Goal: Task Accomplishment & Management: Complete application form

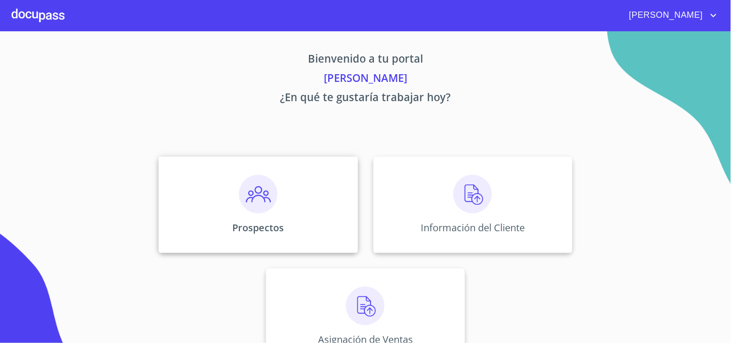
click at [249, 199] on img at bounding box center [258, 194] width 39 height 39
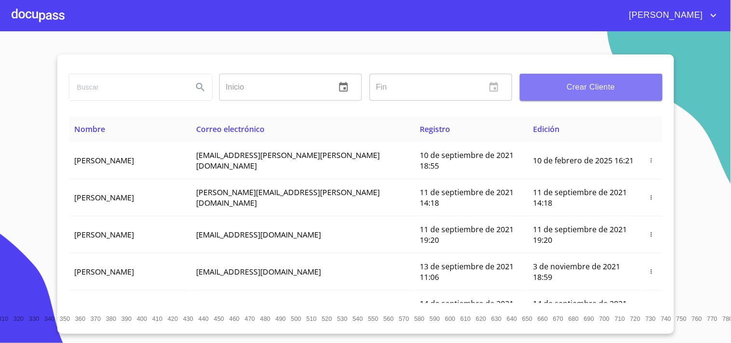
click at [588, 75] on button "Crear Cliente" at bounding box center [591, 87] width 143 height 27
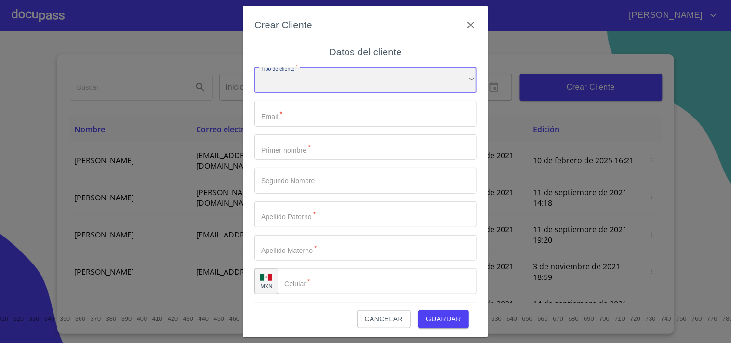
click at [375, 83] on div "​" at bounding box center [365, 80] width 222 height 26
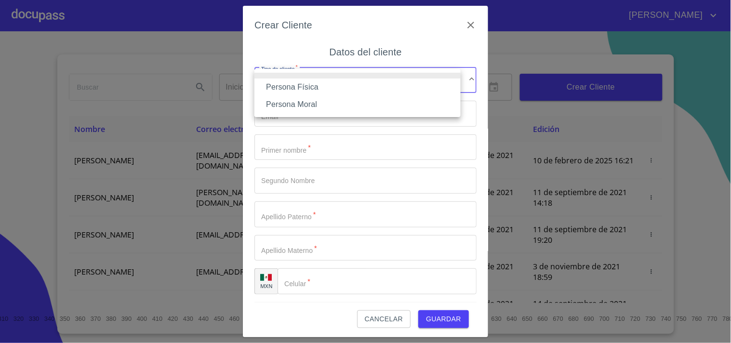
click at [299, 107] on li "Persona Moral" at bounding box center [357, 104] width 206 height 17
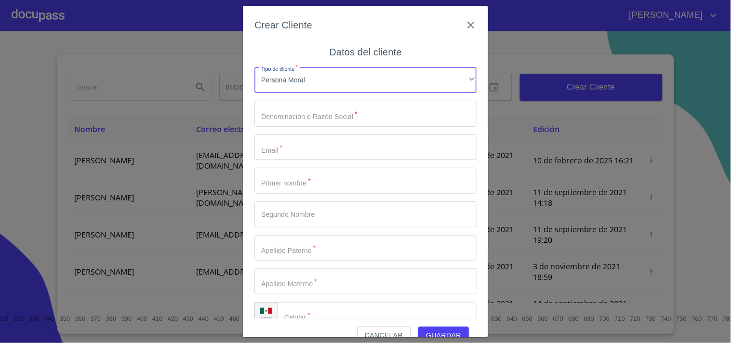
click at [307, 120] on input "Tipo de cliente   *" at bounding box center [365, 114] width 222 height 26
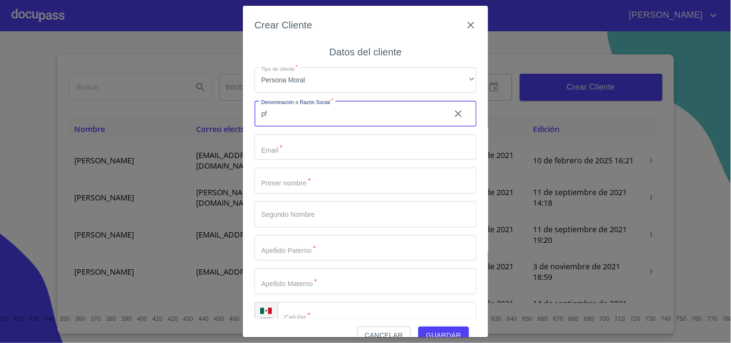
type input "p"
type input "PF CREATIVO"
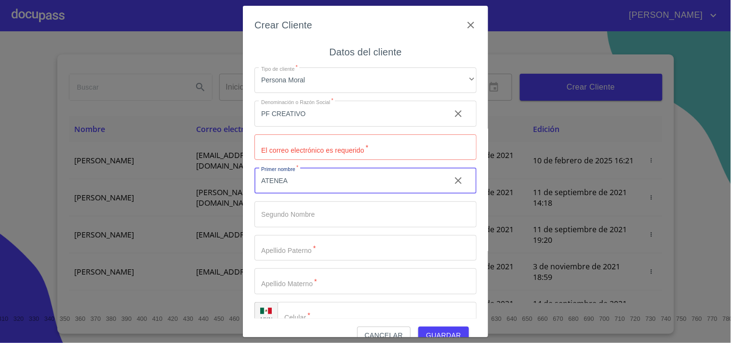
type input "ATENEA"
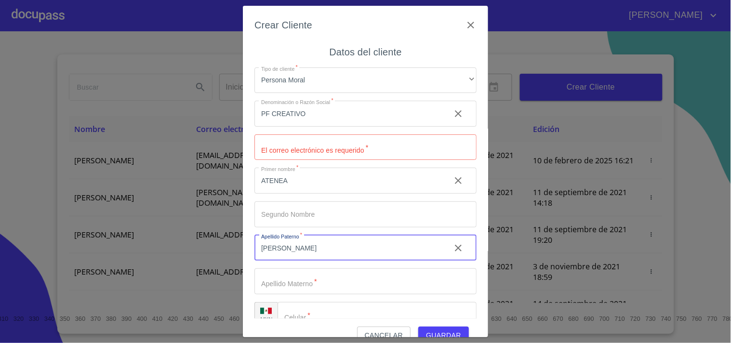
type input "[PERSON_NAME]"
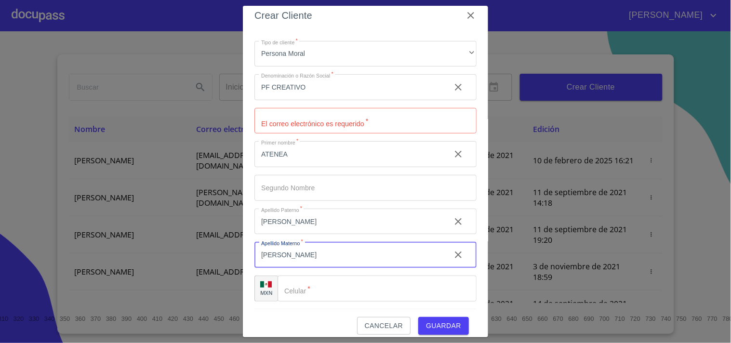
scroll to position [18, 0]
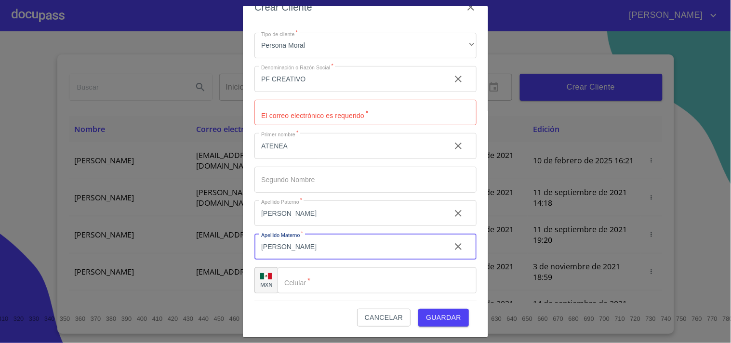
type input "[PERSON_NAME]"
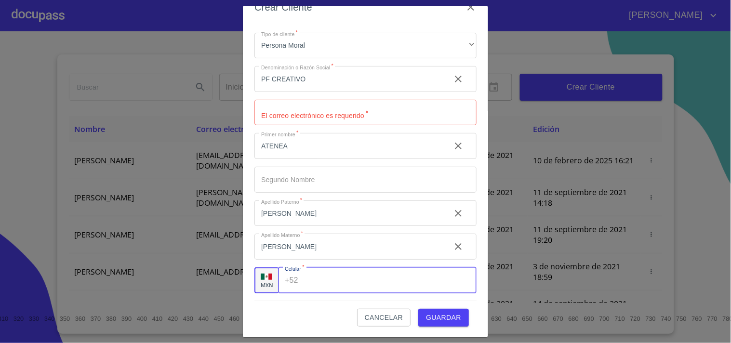
click at [302, 278] on input "Tipo de cliente   *" at bounding box center [389, 280] width 174 height 26
click at [324, 120] on input "Tipo de cliente   *" at bounding box center [365, 113] width 222 height 26
drag, startPoint x: 341, startPoint y: 276, endPoint x: 271, endPoint y: 287, distance: 71.3
click at [270, 287] on div "MXN Celular   * +52 (33)14442546 ​" at bounding box center [365, 280] width 222 height 26
drag, startPoint x: 360, startPoint y: 283, endPoint x: 262, endPoint y: 272, distance: 98.9
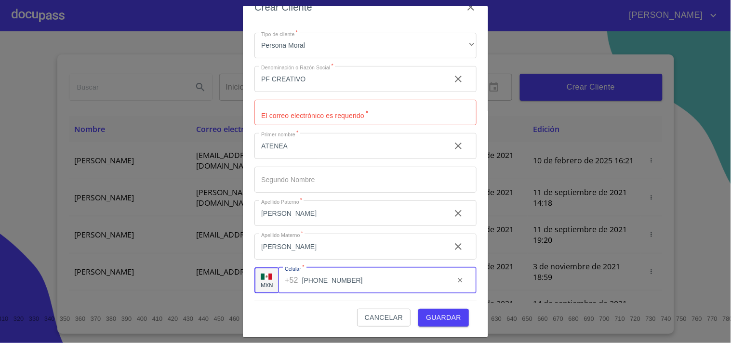
click at [262, 272] on div "MXN Celular   * +52 (33)14442546 ​" at bounding box center [365, 280] width 222 height 26
type input "[PHONE_NUMBER]"
click at [289, 116] on input "Tipo de cliente   *" at bounding box center [365, 113] width 222 height 26
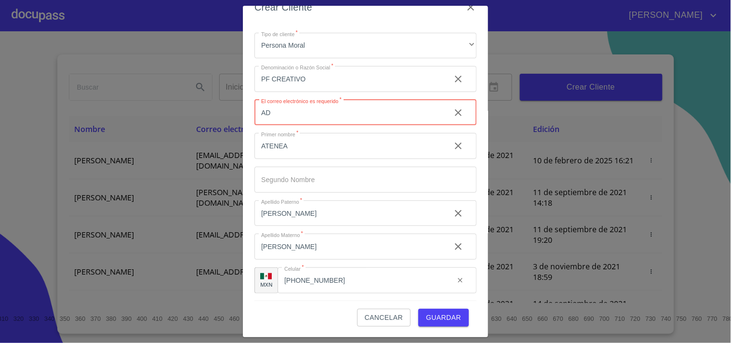
type input "A"
type input "[EMAIL_ADDRESS][DOMAIN_NAME]"
click at [253, 129] on div "Crear Cliente Datos del cliente Tipo de cliente   * Persona Moral ​ Denominació…" at bounding box center [365, 172] width 245 height 332
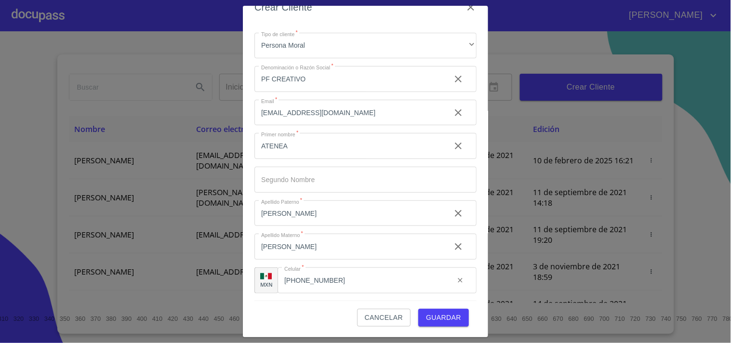
click at [434, 312] on span "Guardar" at bounding box center [443, 318] width 35 height 12
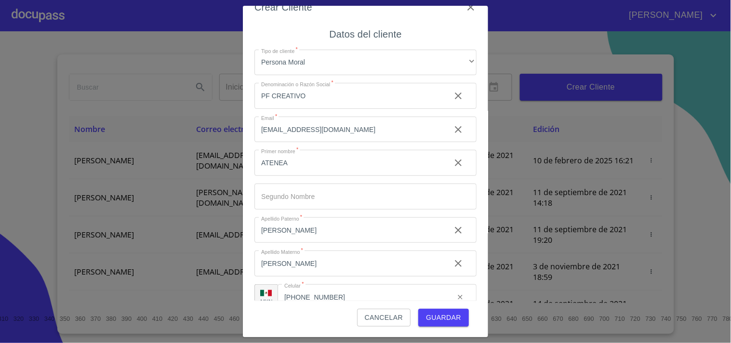
scroll to position [2, 0]
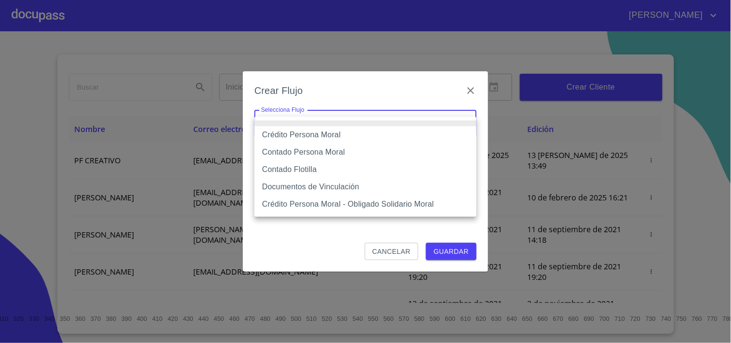
click at [307, 128] on body "Brian Inicio ​ Fin ​ Crear Cliente Nombre Correo electrónico Registro Edición P…" at bounding box center [365, 171] width 731 height 343
click at [328, 136] on li "Crédito Persona Moral" at bounding box center [365, 134] width 222 height 17
type input "614ae8207e49d67341f8d0cd"
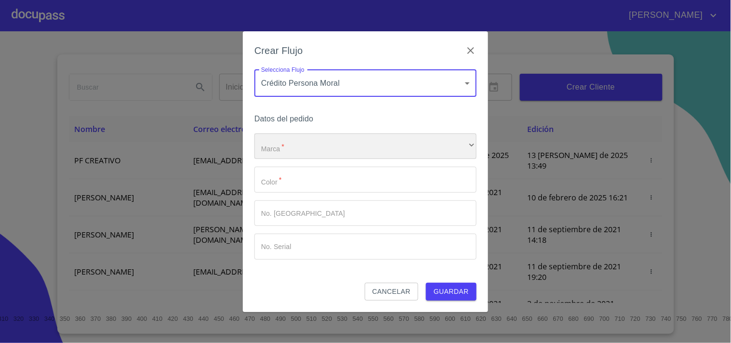
click at [290, 145] on div "​" at bounding box center [365, 146] width 222 height 26
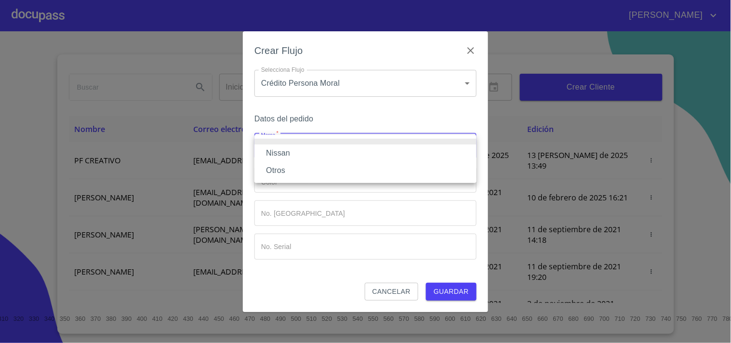
click at [266, 150] on li "Nissan" at bounding box center [365, 153] width 222 height 17
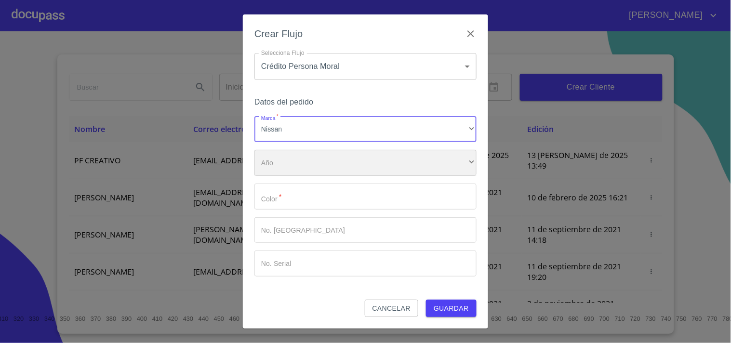
click at [280, 169] on div "​" at bounding box center [365, 163] width 222 height 26
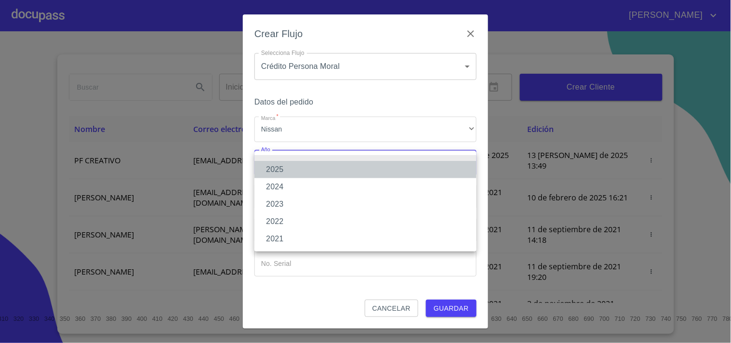
click at [280, 169] on li "2025" at bounding box center [365, 169] width 222 height 17
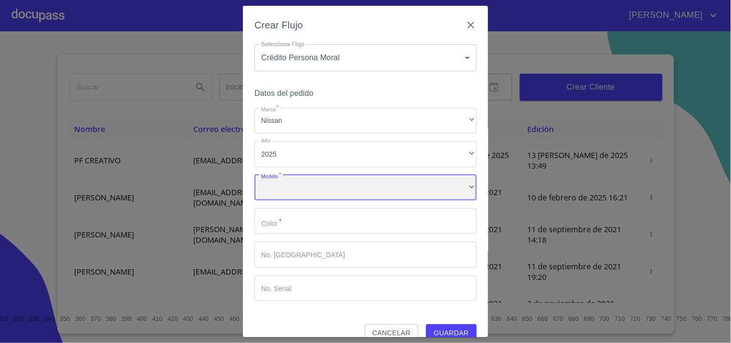
click at [302, 189] on div "​" at bounding box center [365, 188] width 222 height 26
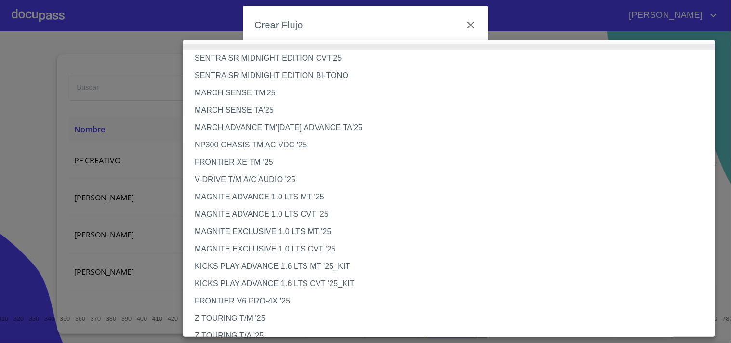
scroll to position [165, 0]
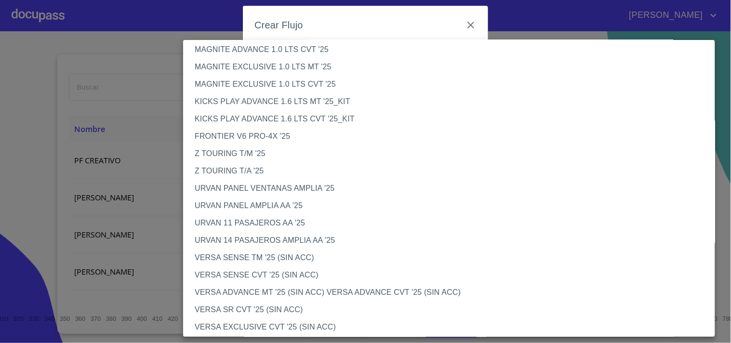
click at [287, 191] on li "URVAN PANEL VENTANAS AMPLIA '25" at bounding box center [453, 188] width 540 height 17
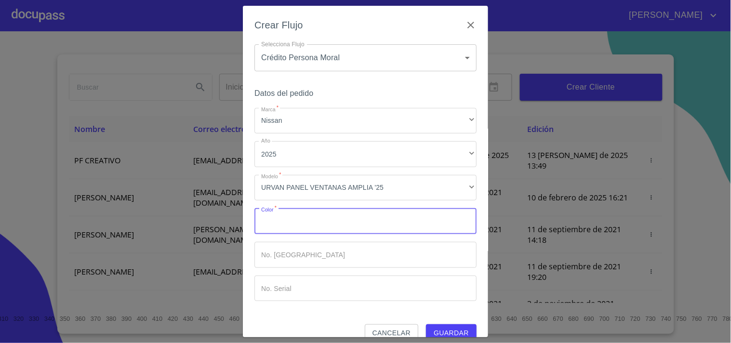
click at [291, 217] on input "Marca   *" at bounding box center [365, 221] width 222 height 26
type input "blanca"
click at [316, 234] on input "Marca   *" at bounding box center [348, 221] width 188 height 26
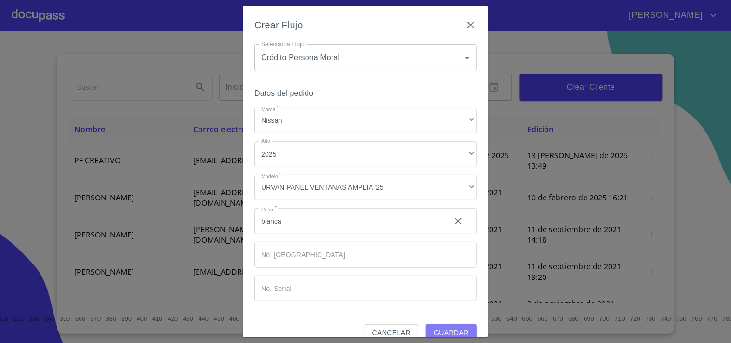
click at [451, 330] on span "Guardar" at bounding box center [451, 333] width 35 height 12
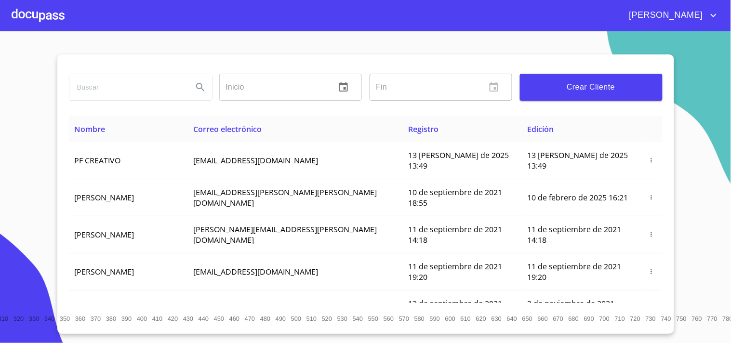
click at [31, 3] on div at bounding box center [38, 15] width 53 height 31
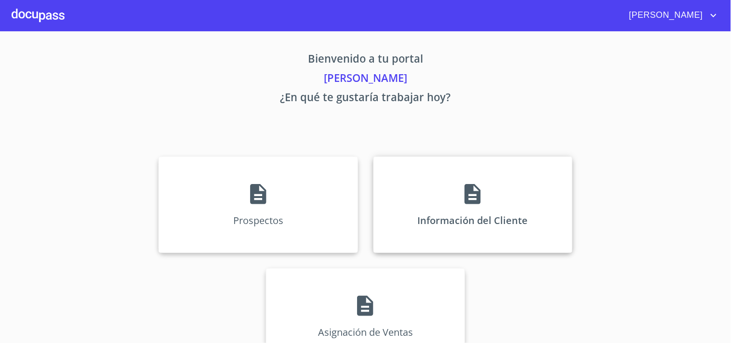
click at [442, 200] on div "Información del Cliente" at bounding box center [472, 205] width 199 height 96
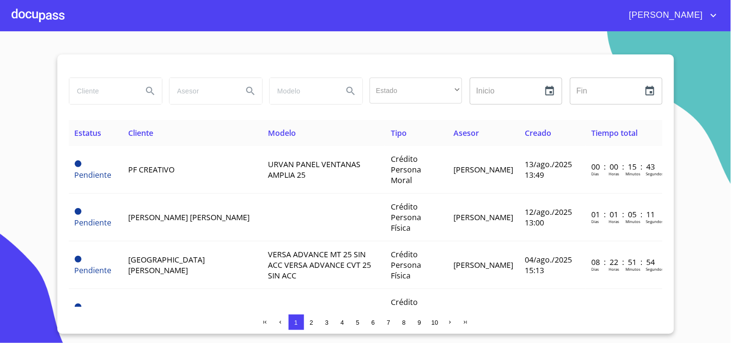
click at [90, 84] on input "search" at bounding box center [102, 91] width 66 height 26
type input "MARIA DEL SOCORRO"
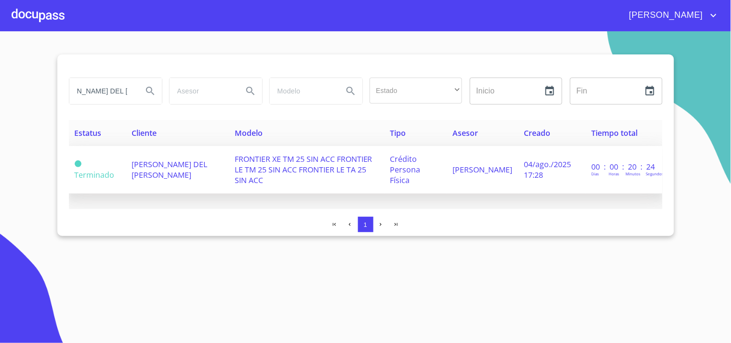
scroll to position [0, 0]
click at [252, 172] on span "FRONTIER XE TM 25 SIN ACC FRONTIER LE TM 25 SIN ACC FRONTIER LE TA 25 SIN ACC" at bounding box center [304, 170] width 138 height 32
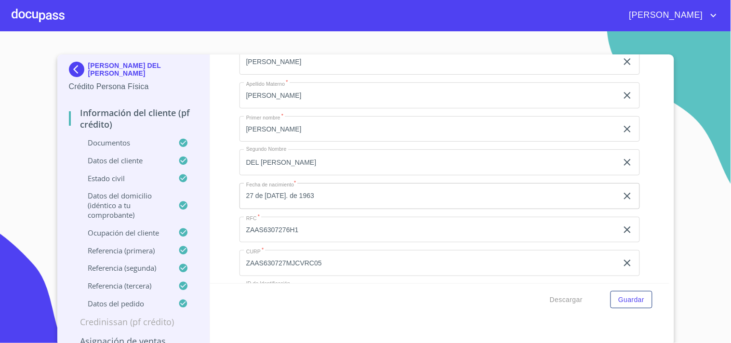
scroll to position [1231, 0]
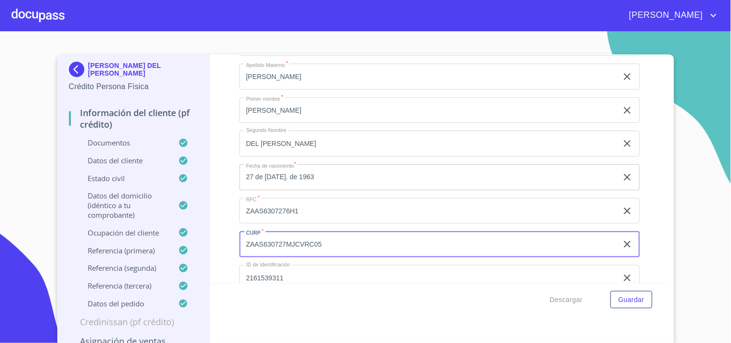
drag, startPoint x: 329, startPoint y: 248, endPoint x: 195, endPoint y: 259, distance: 135.0
click at [195, 259] on div "MARIA DEL SOCORRO ZAVALA ARREOLA Crédito Persona Física Información del cliente…" at bounding box center [363, 200] width 612 height 292
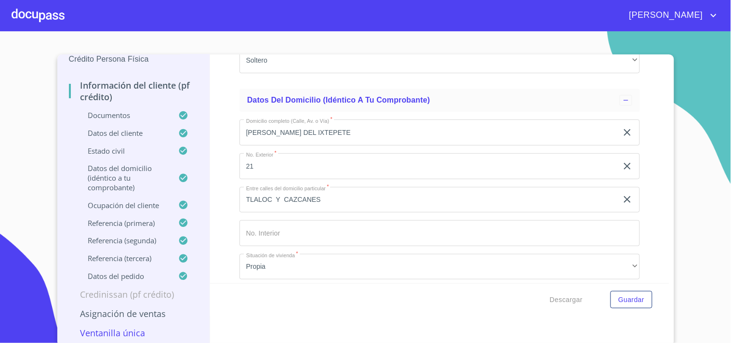
scroll to position [3611, 0]
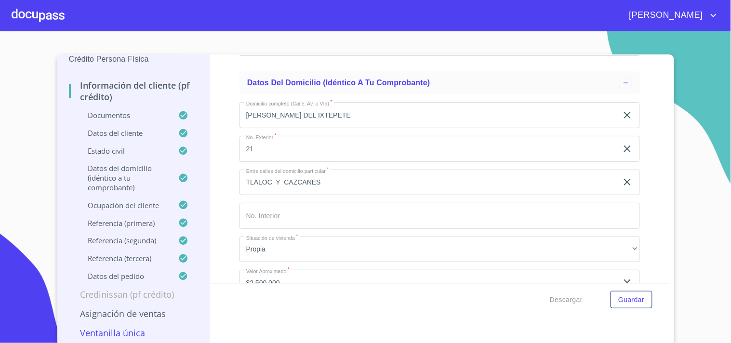
click at [37, 13] on div at bounding box center [38, 15] width 53 height 31
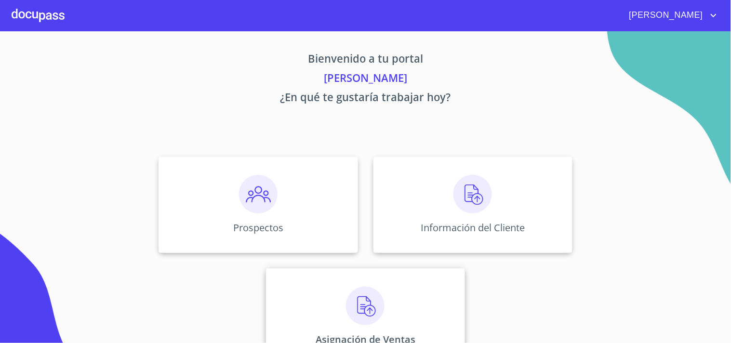
click at [407, 315] on div "Asignación de Ventas" at bounding box center [365, 316] width 199 height 96
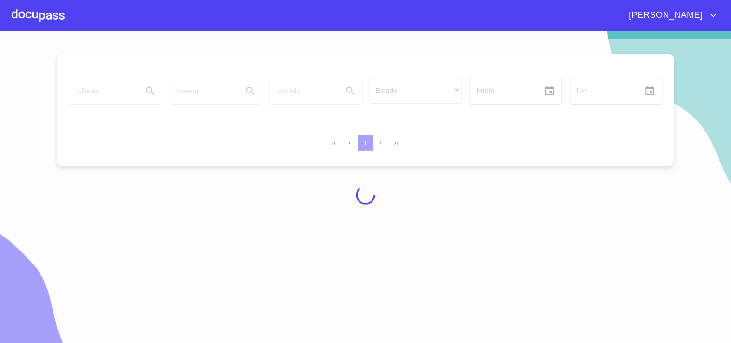
click at [35, 8] on div at bounding box center [38, 15] width 53 height 31
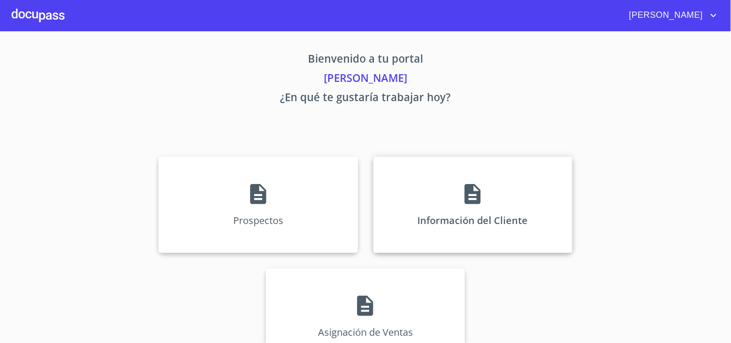
click at [412, 183] on div "Información del Cliente" at bounding box center [472, 205] width 199 height 96
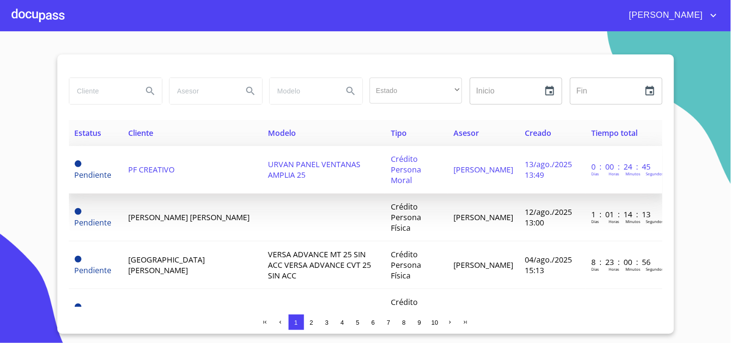
click at [160, 169] on td "PF CREATIVO" at bounding box center [192, 170] width 140 height 48
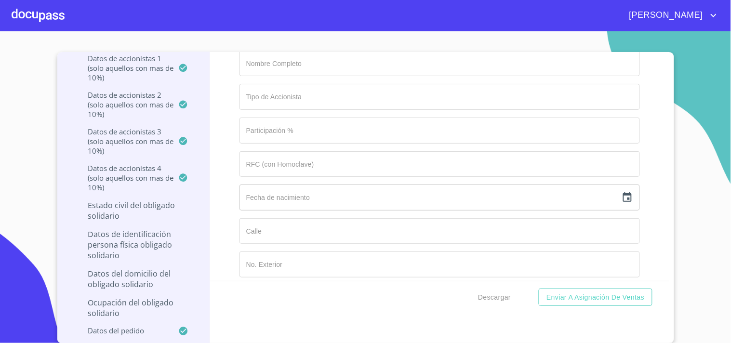
scroll to position [4950, 0]
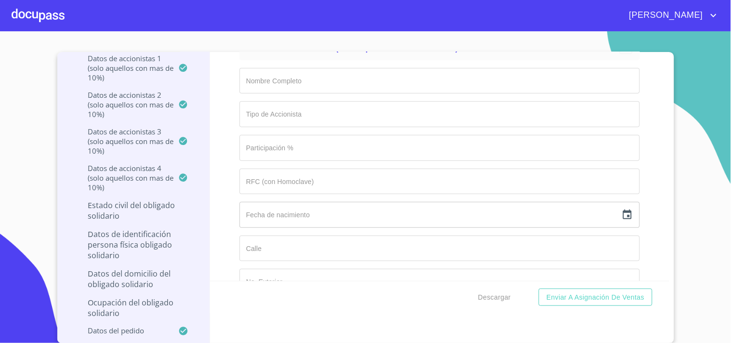
click at [29, 13] on div at bounding box center [38, 15] width 53 height 31
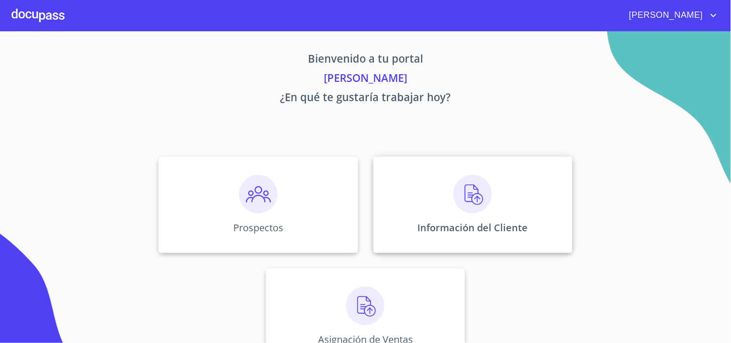
click at [478, 199] on img at bounding box center [472, 194] width 39 height 39
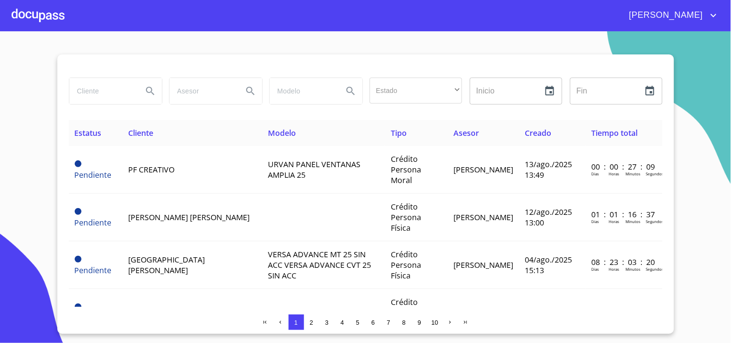
click at [102, 91] on input "search" at bounding box center [102, 91] width 66 height 26
type input "MARIA DEL SOCORRO"
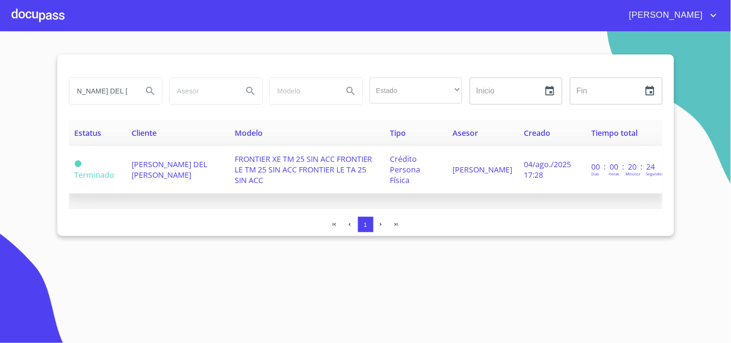
scroll to position [0, 0]
click at [176, 173] on span "MARIA DEL SOCORRO ZAVALA ARREOLA" at bounding box center [170, 169] width 76 height 21
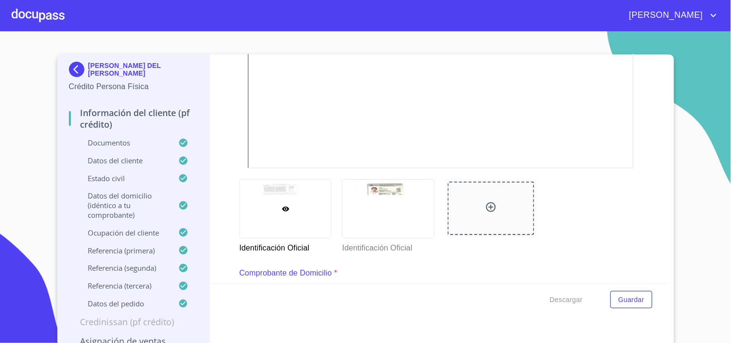
scroll to position [160, 0]
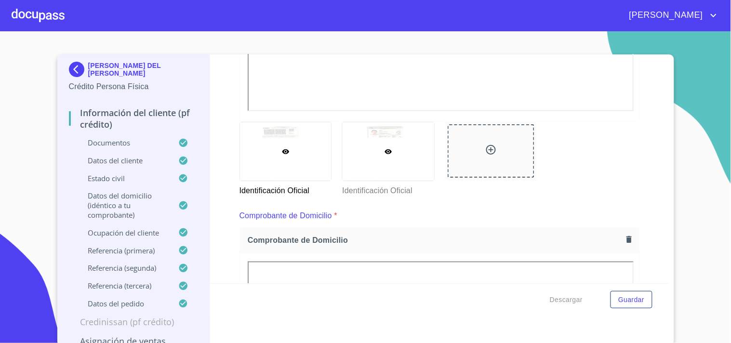
click at [396, 157] on div at bounding box center [389, 151] width 92 height 58
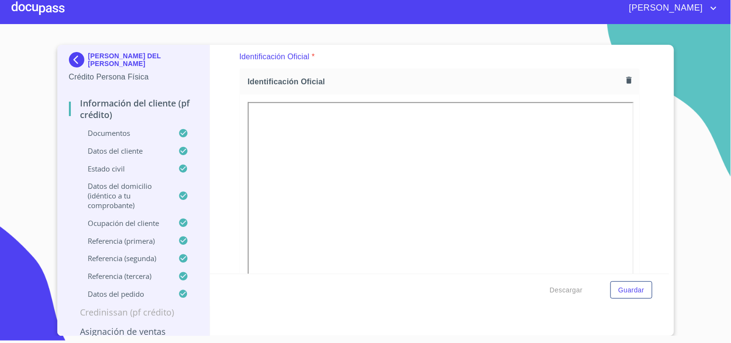
click at [42, 14] on div at bounding box center [38, 8] width 53 height 31
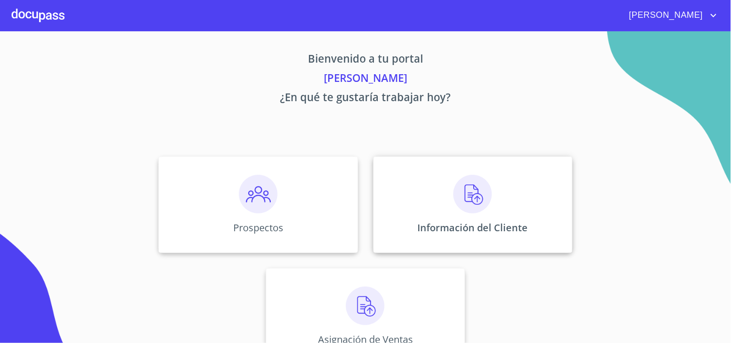
click at [434, 232] on p "Información del Cliente" at bounding box center [473, 227] width 110 height 13
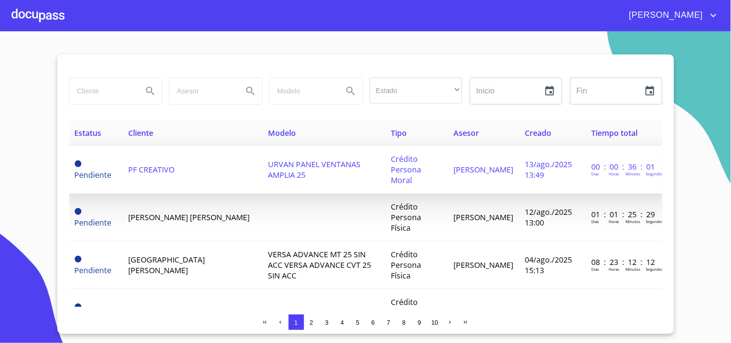
click at [201, 163] on td "PF CREATIVO" at bounding box center [192, 170] width 140 height 48
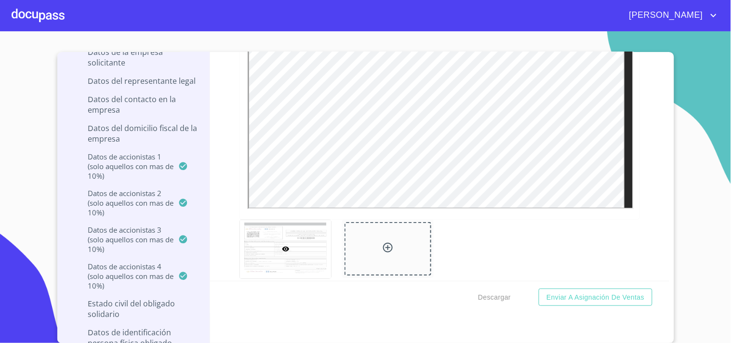
scroll to position [3748, 0]
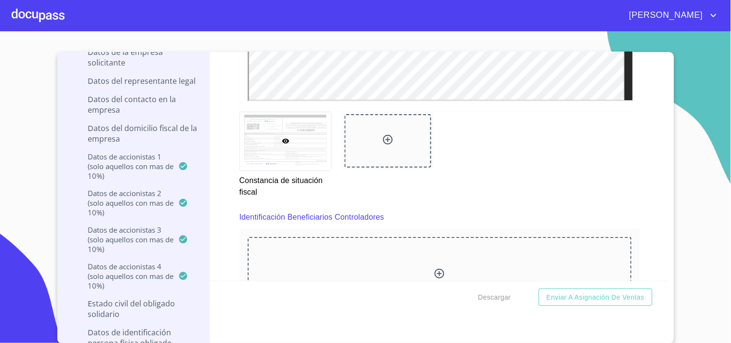
scroll to position [4451, 0]
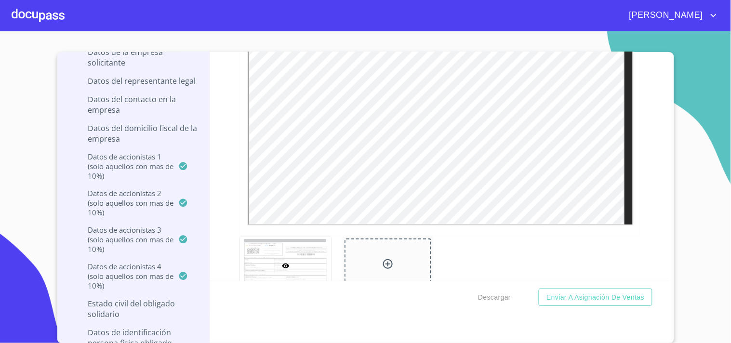
scroll to position [4719, 0]
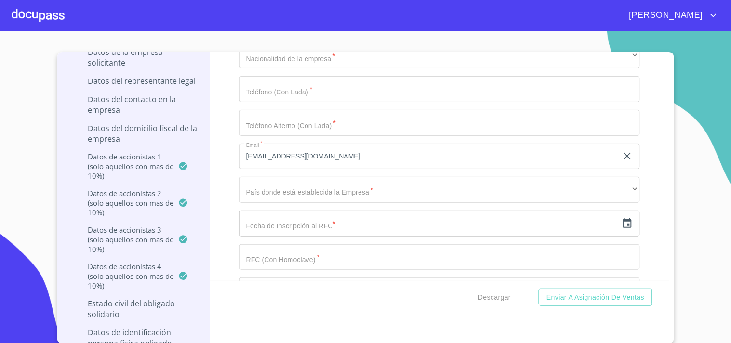
scroll to position [5468, 0]
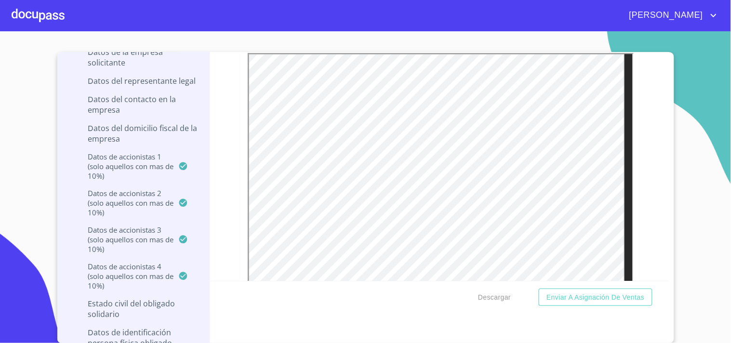
scroll to position [3701, 0]
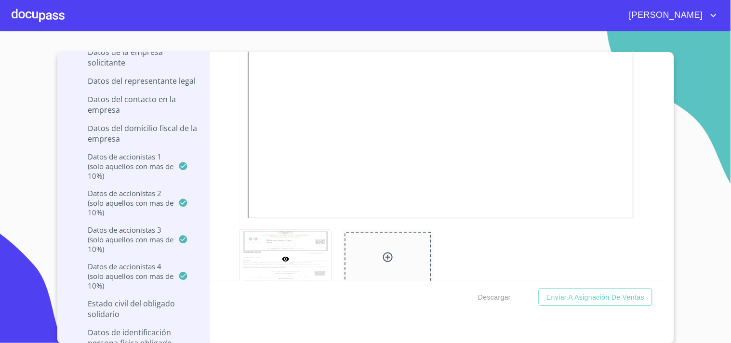
scroll to position [5254, 0]
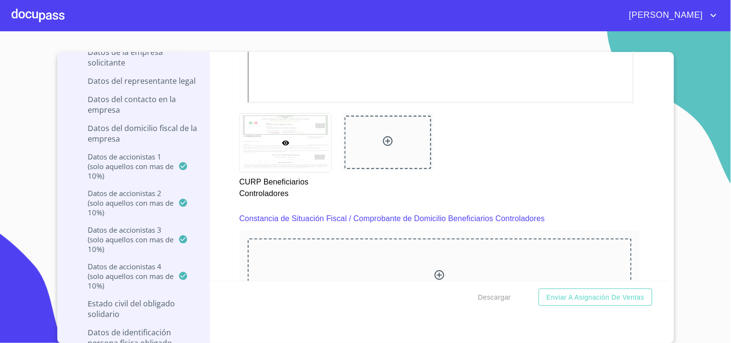
click at [41, 20] on div at bounding box center [38, 15] width 53 height 31
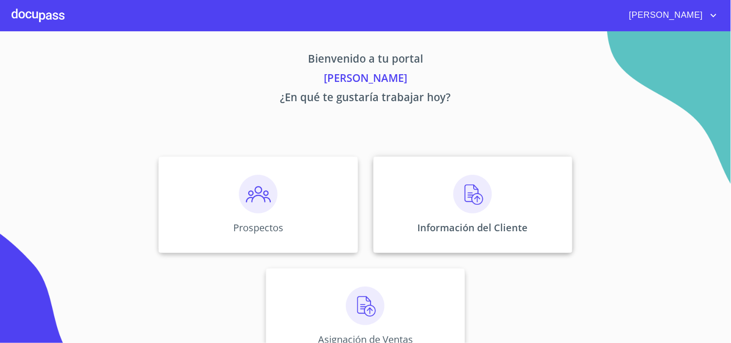
click at [440, 201] on div "Información del Cliente" at bounding box center [472, 205] width 199 height 96
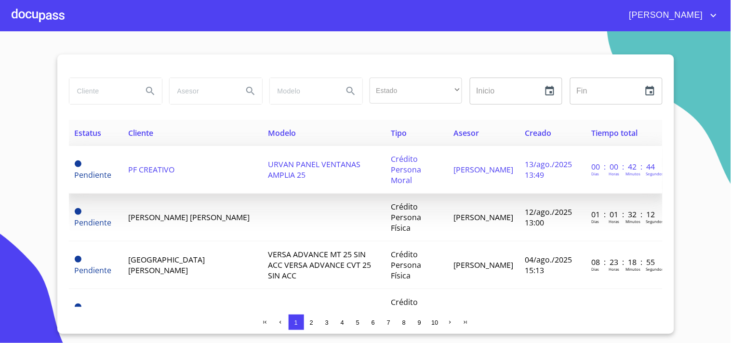
click at [166, 167] on span "PF CREATIVO" at bounding box center [151, 169] width 46 height 11
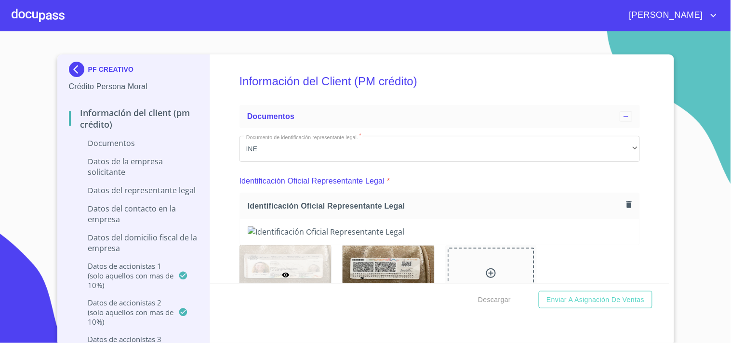
scroll to position [2, 0]
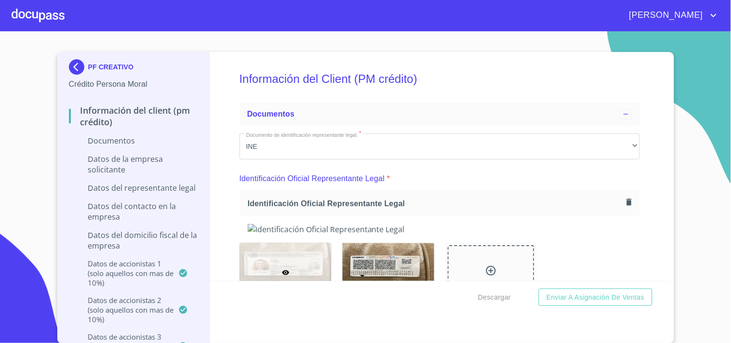
click at [8, 177] on section "PF CREATIVO Crédito Persona Moral Información del Client (PM crédito) Documento…" at bounding box center [365, 187] width 731 height 312
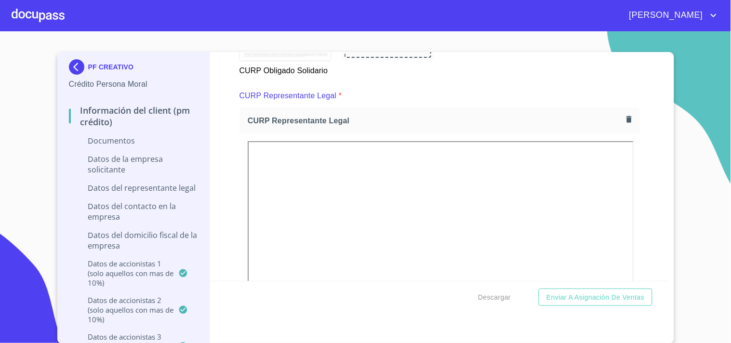
scroll to position [3695, 0]
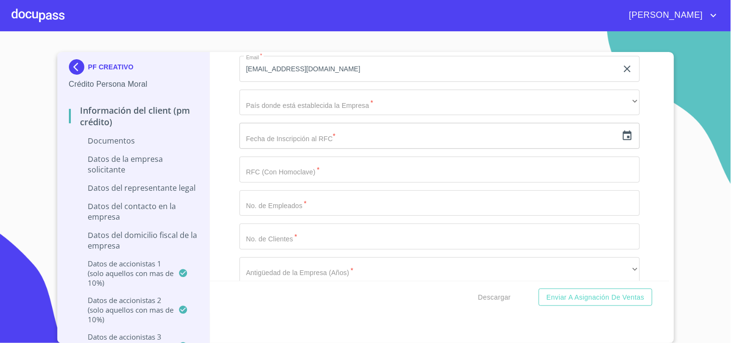
scroll to position [5878, 0]
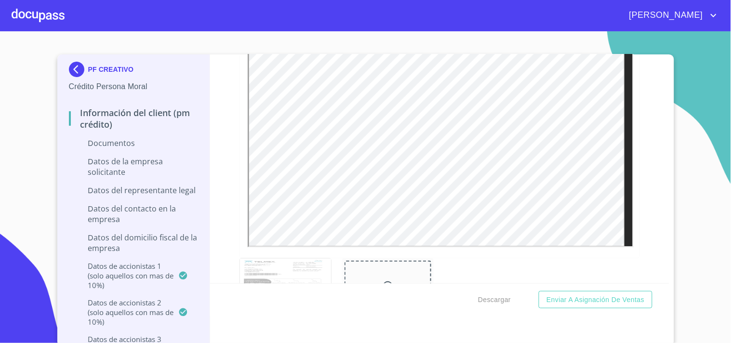
scroll to position [428, 0]
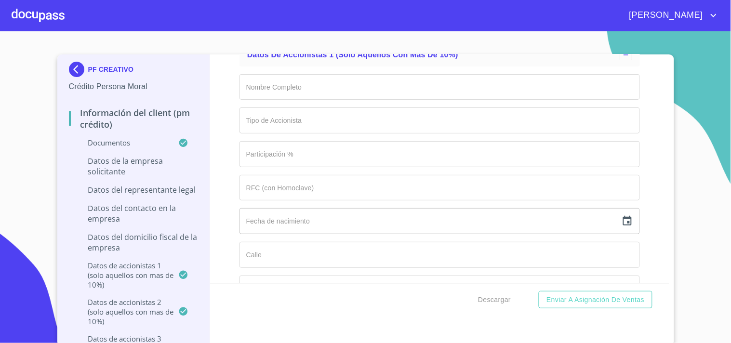
scroll to position [7336, 0]
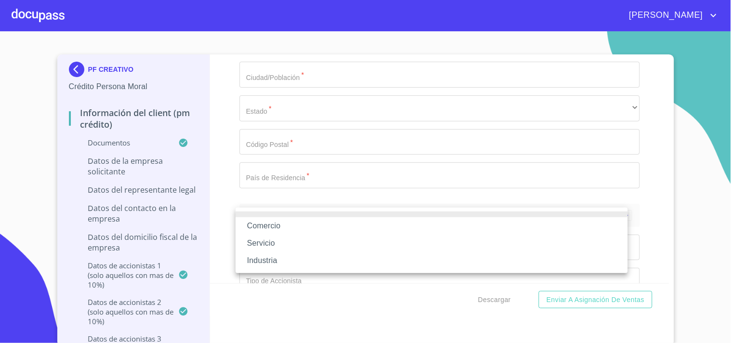
click at [229, 218] on div at bounding box center [365, 171] width 731 height 343
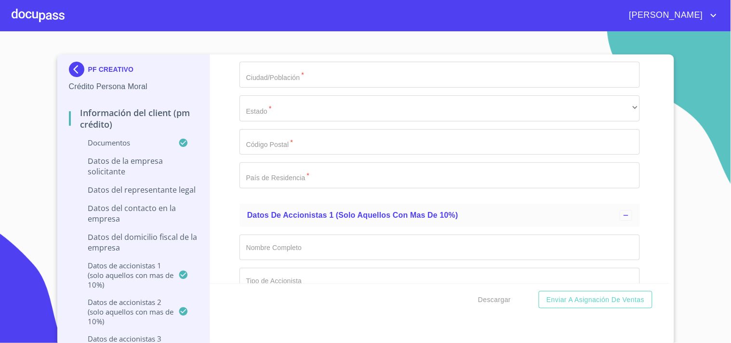
type input "N-2021026147"
click at [225, 217] on div "Información del Client (PM crédito) Documentos Documento de identificación repr…" at bounding box center [439, 168] width 459 height 229
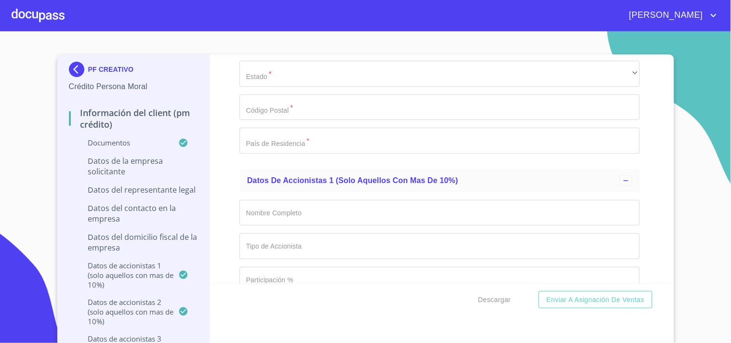
scroll to position [7389, 0]
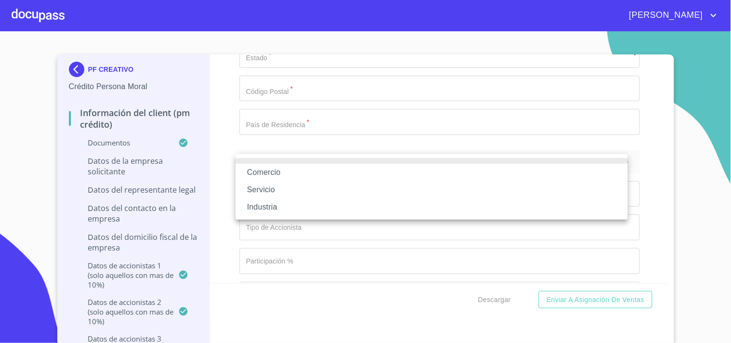
click at [267, 169] on li "Comercio" at bounding box center [432, 172] width 392 height 17
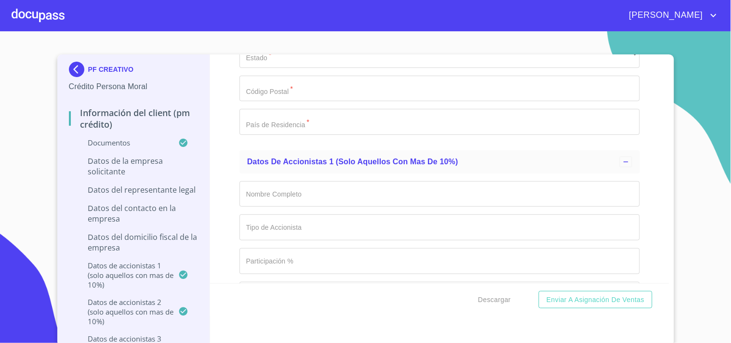
click at [232, 206] on div "Información del Client (PM crédito) Documentos Documento de identificación repr…" at bounding box center [439, 168] width 459 height 229
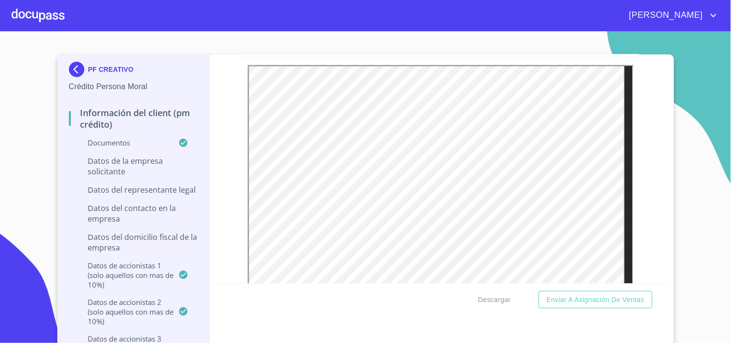
click at [47, 11] on div at bounding box center [38, 15] width 53 height 31
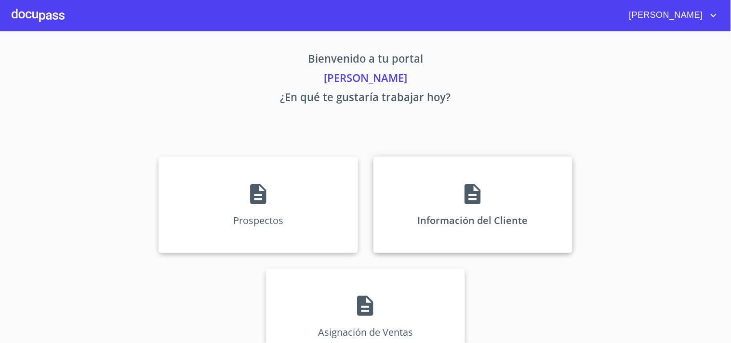
click at [479, 226] on p "Información del Cliente" at bounding box center [473, 220] width 110 height 13
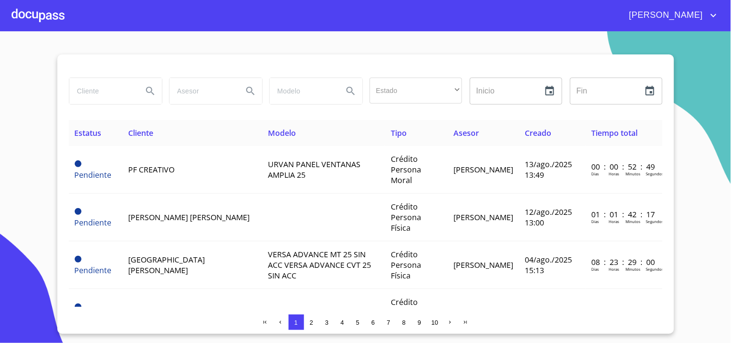
click at [93, 93] on input "search" at bounding box center [102, 91] width 66 height 26
type input "[PERSON_NAME]"
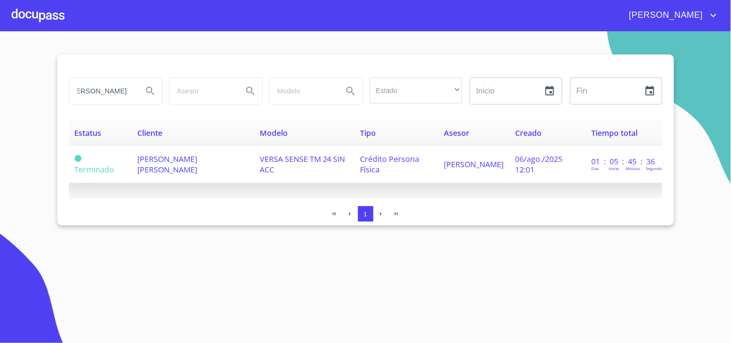
scroll to position [0, 0]
click at [190, 169] on td "[PERSON_NAME] [PERSON_NAME]" at bounding box center [193, 164] width 122 height 37
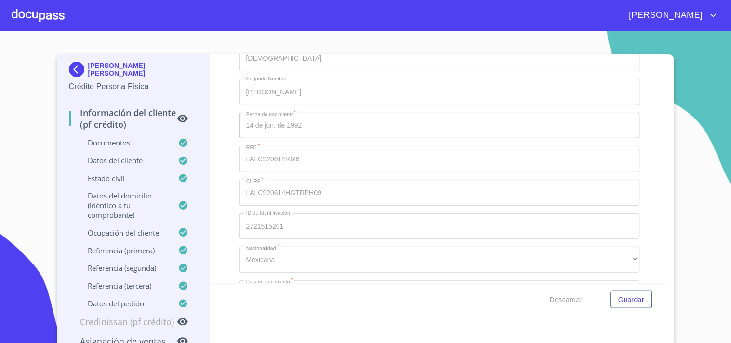
click at [228, 160] on div "Información del cliente (PF crédito) Documentos Documento de identificación.   …" at bounding box center [439, 168] width 459 height 229
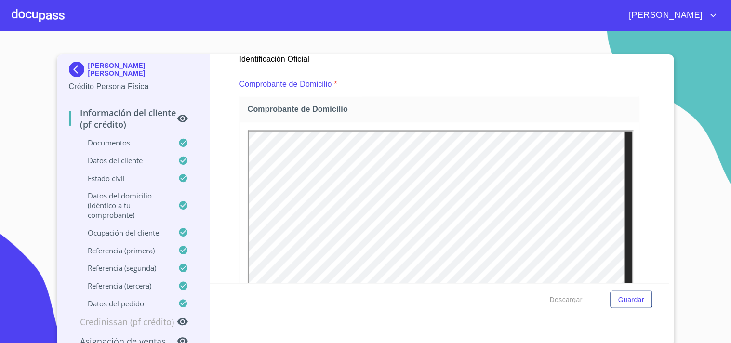
scroll to position [505, 0]
click at [666, 180] on div "[PERSON_NAME] [PERSON_NAME] Crédito Persona Física Información del cliente (PF …" at bounding box center [365, 200] width 617 height 292
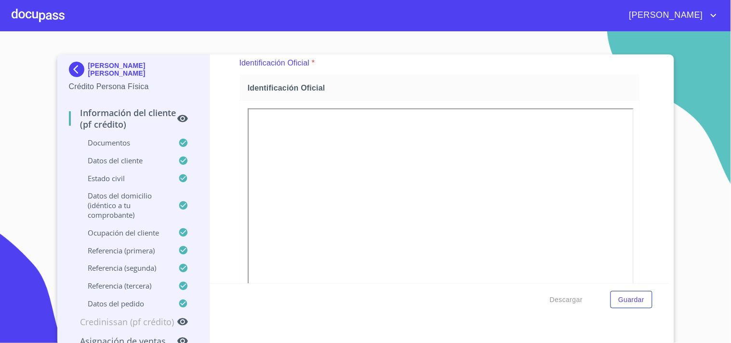
scroll to position [23, 0]
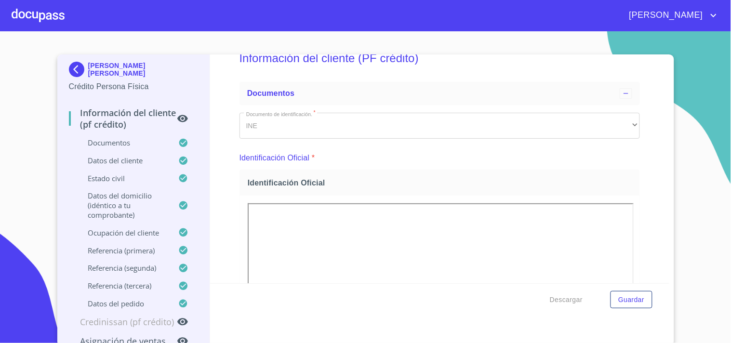
click at [38, 11] on div at bounding box center [38, 15] width 53 height 31
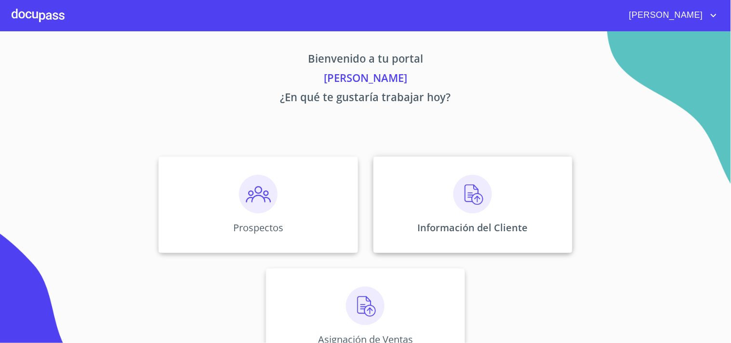
click at [464, 200] on img at bounding box center [472, 194] width 39 height 39
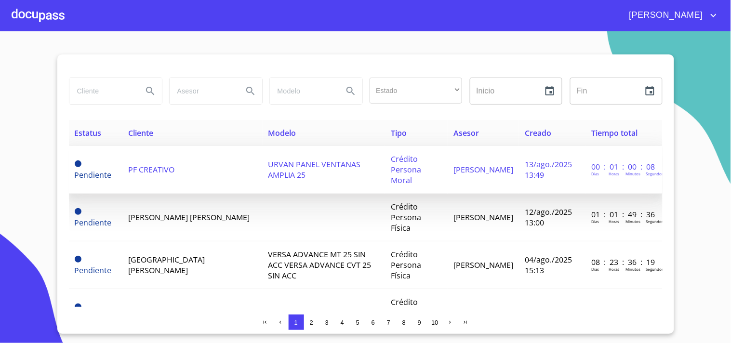
click at [198, 160] on td "PF CREATIVO" at bounding box center [192, 170] width 140 height 48
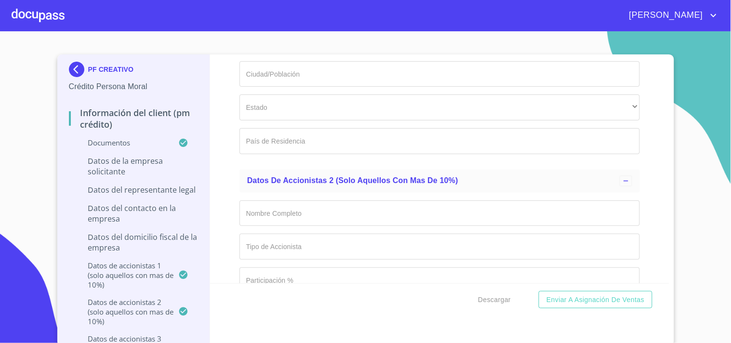
scroll to position [7878, 0]
type input "[PERSON_NAME]"
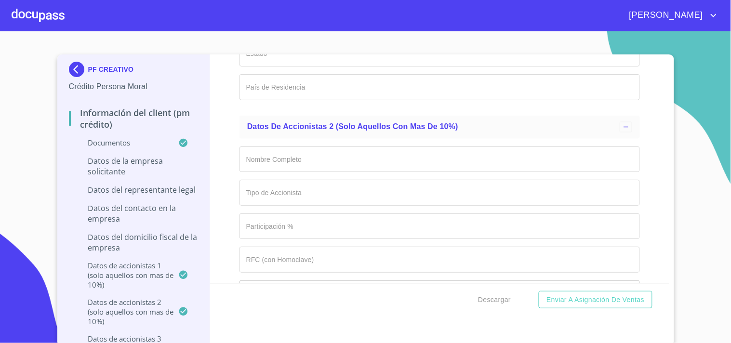
scroll to position [7932, 0]
type input "[PERSON_NAME]"
type input "ATENEA"
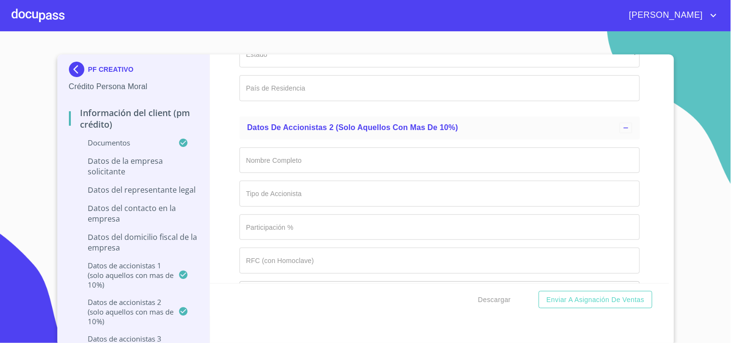
type input "REPRESENTANTE LEGAL"
type input "[PHONE_NUMBER]"
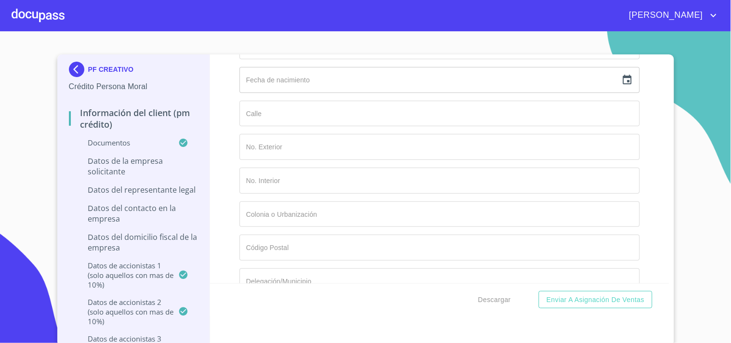
scroll to position [8093, 0]
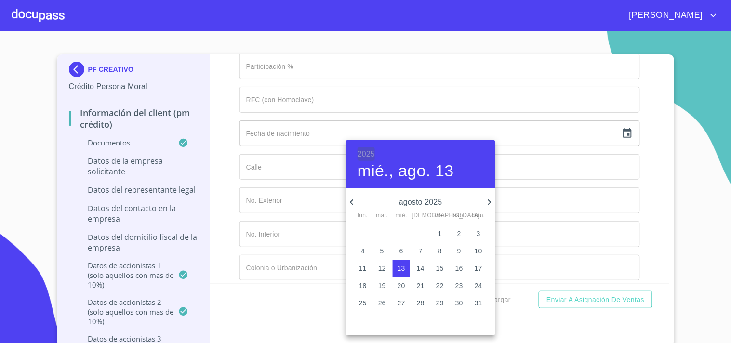
click at [361, 156] on h6 "2025" at bounding box center [366, 153] width 17 height 13
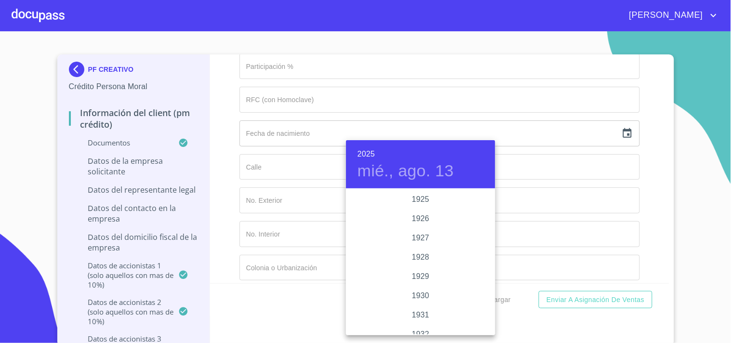
scroll to position [1870, 0]
click at [369, 152] on h6 "2025" at bounding box center [366, 153] width 17 height 13
click at [421, 237] on div "1974" at bounding box center [420, 237] width 149 height 19
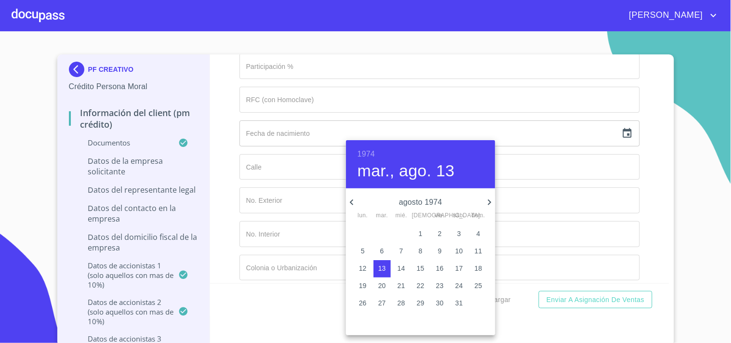
click at [354, 204] on icon "button" at bounding box center [352, 203] width 12 height 12
click at [440, 268] on p "14" at bounding box center [440, 269] width 8 height 10
type input "14 de jun. de 1974"
click at [263, 178] on div at bounding box center [365, 171] width 731 height 343
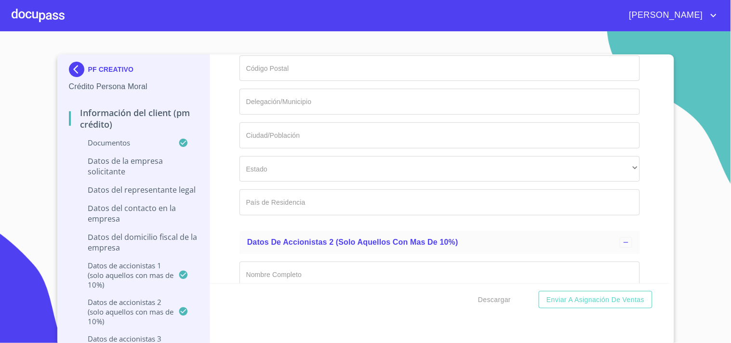
scroll to position [8367, 0]
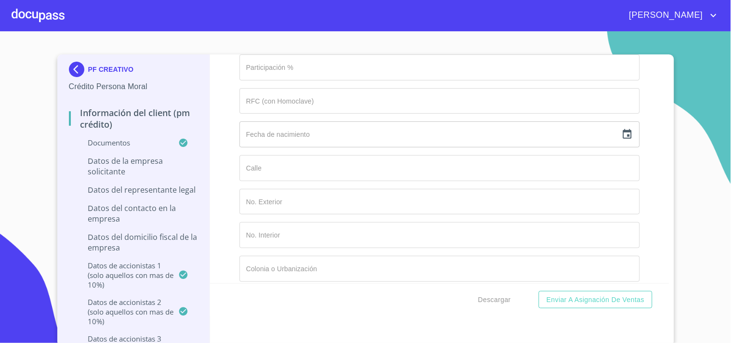
type input "AAPA740614LU0"
type input "MEXICANA"
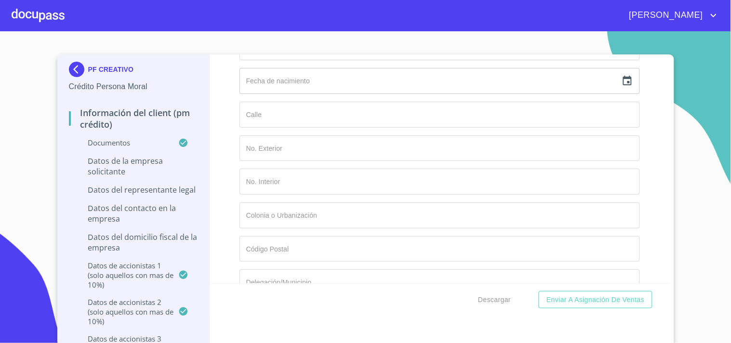
type input "[GEOGRAPHIC_DATA]"
type input "2029908943"
click at [227, 184] on div "Información del Client (PM crédito) Documentos Documento de identificación repr…" at bounding box center [439, 168] width 459 height 229
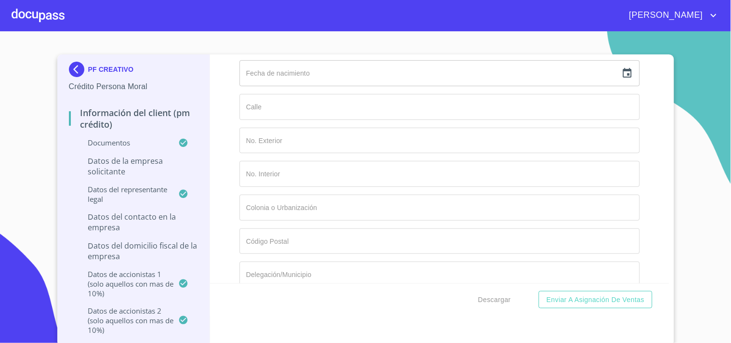
scroll to position [8581, 0]
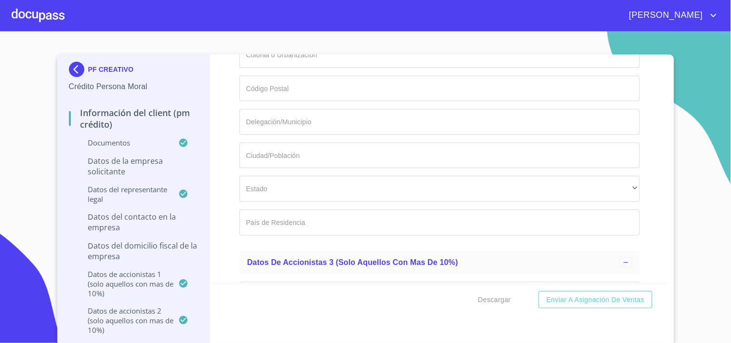
type input "B"
type input "[PERSON_NAME]"
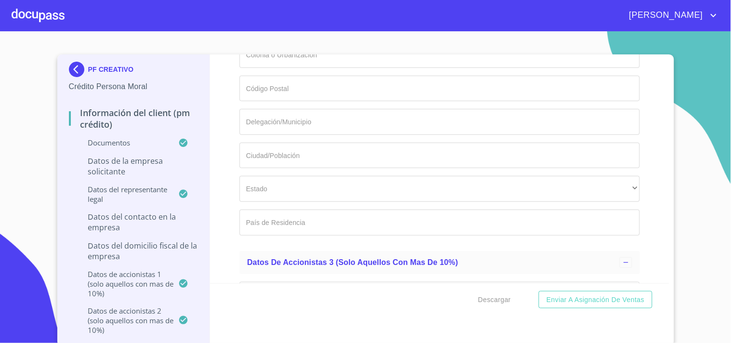
type input "MARIANA"
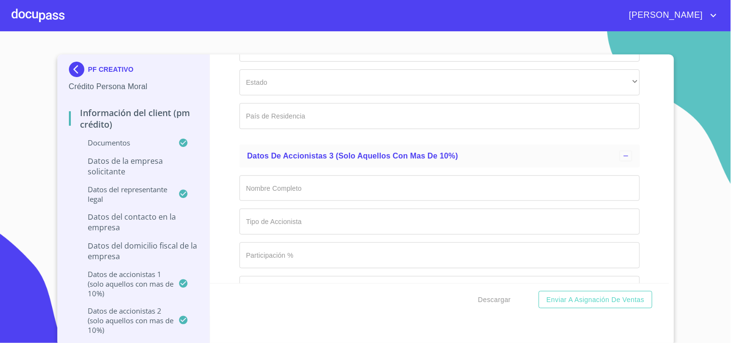
scroll to position [8688, 0]
type input "CORDINACIO"
drag, startPoint x: 348, startPoint y: 193, endPoint x: 224, endPoint y: 198, distance: 124.4
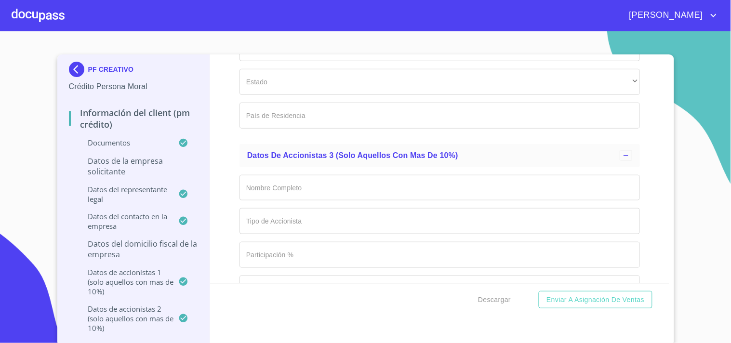
click at [224, 198] on div "Información del Client (PM crédito) Documentos Documento de identificación repr…" at bounding box center [439, 168] width 459 height 229
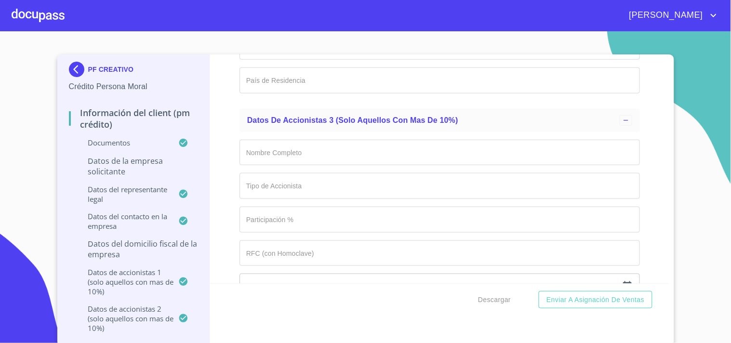
scroll to position [8741, 0]
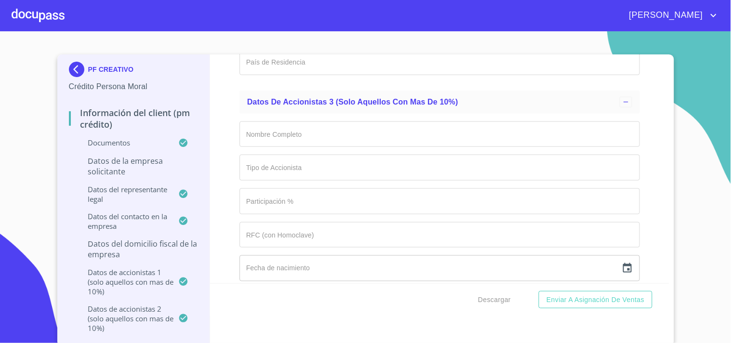
type input "[PERSON_NAME]"
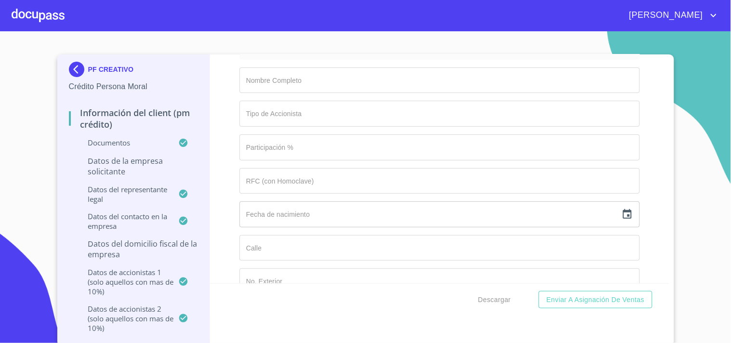
scroll to position [8849, 0]
type input "1011"
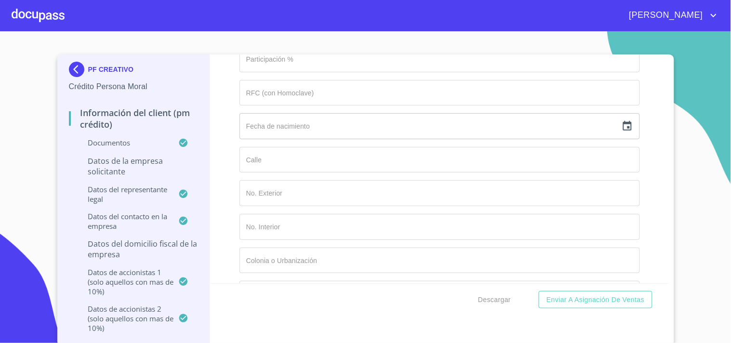
scroll to position [8902, 0]
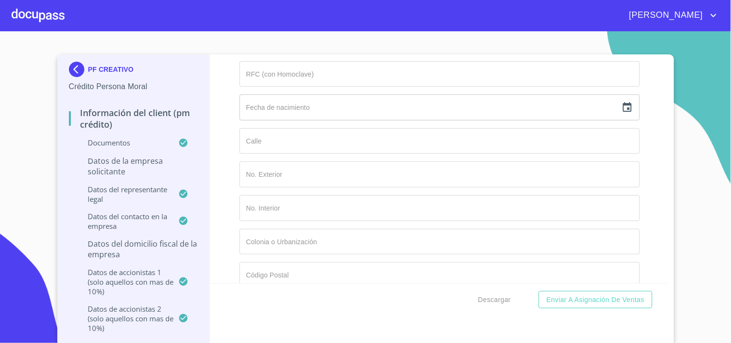
type input "[GEOGRAPHIC_DATA]"
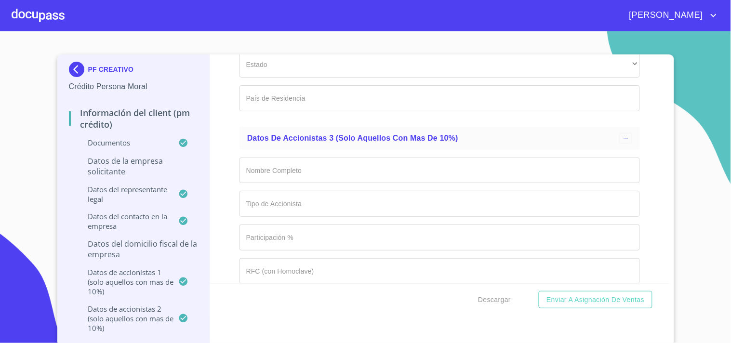
scroll to position [8688, 0]
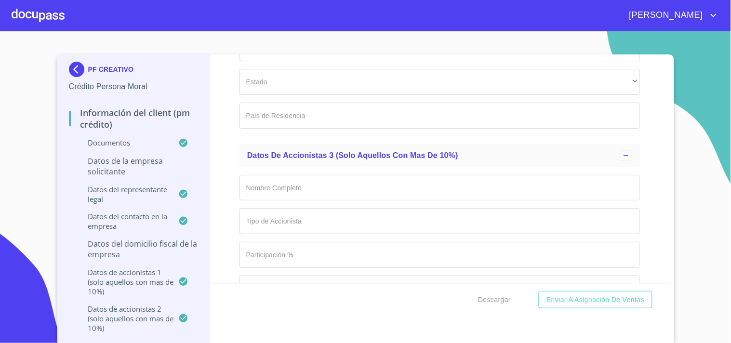
type input "[GEOGRAPHIC_DATA]"
drag, startPoint x: 263, startPoint y: 188, endPoint x: 233, endPoint y: 185, distance: 30.6
click at [233, 185] on div "Información del Client (PM crédito) Documentos Documento de identificación repr…" at bounding box center [439, 168] width 459 height 229
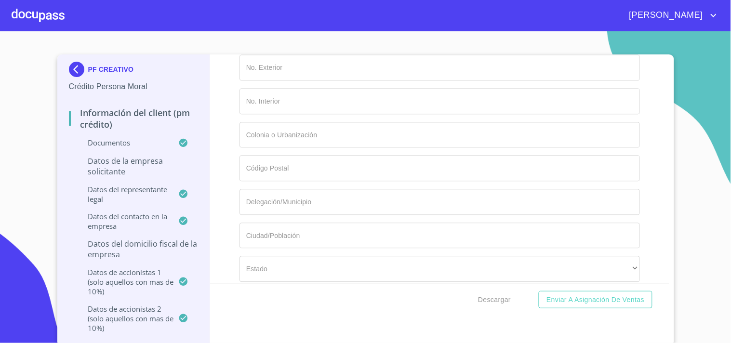
scroll to position [8956, 0]
type input "[PHONE_NUMBER]"
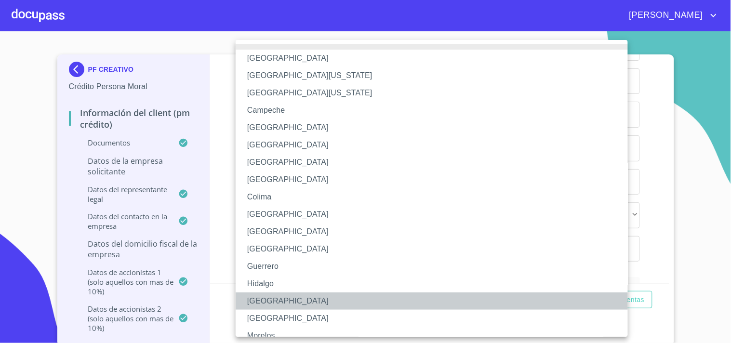
click at [266, 295] on li "[GEOGRAPHIC_DATA]" at bounding box center [436, 301] width 400 height 17
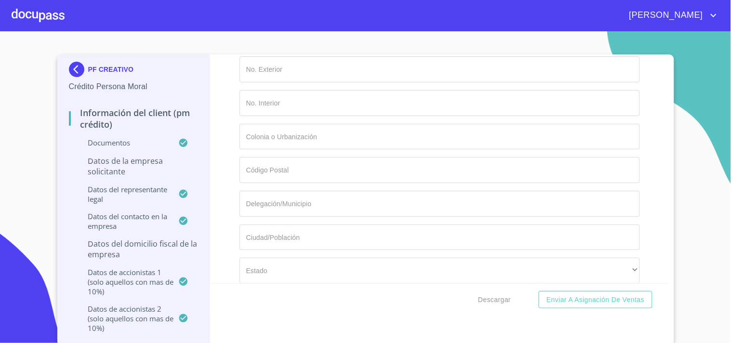
scroll to position [8956, 0]
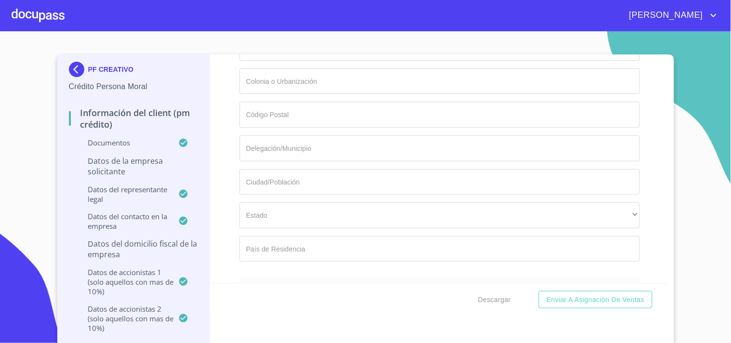
type input "[PERSON_NAME] Y [PERSON_NAME]"
type input "44647"
type input "[GEOGRAPHIC_DATA]"
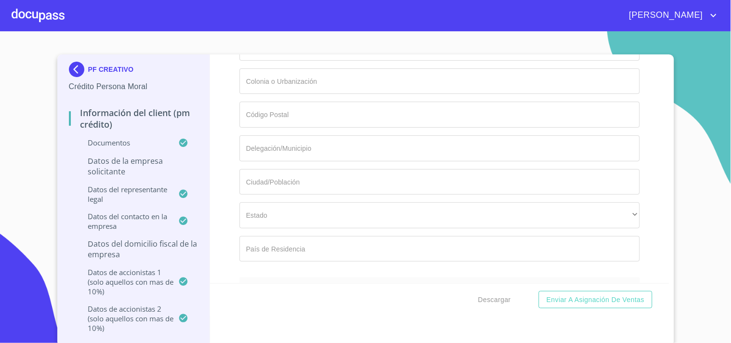
click at [231, 227] on div "Información del Client (PM crédito) Documentos Documento de identificación repr…" at bounding box center [439, 168] width 459 height 229
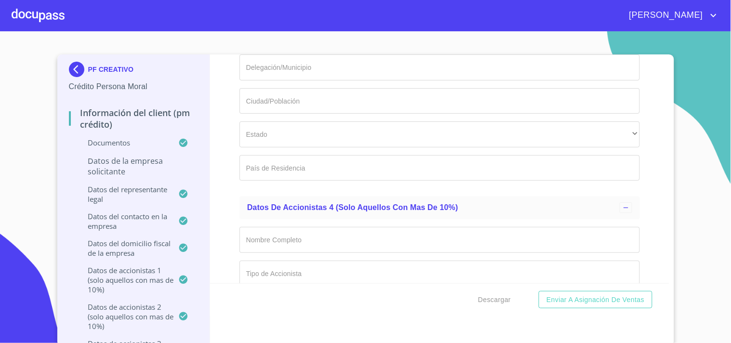
scroll to position [9170, 0]
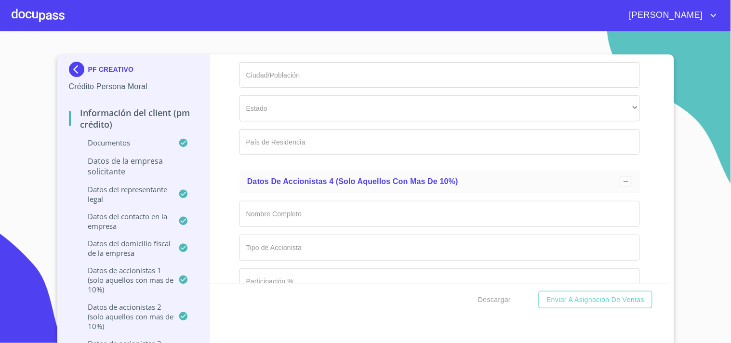
type input "A"
type input "ATENEA DE [PERSON_NAME]"
type input "PFA"
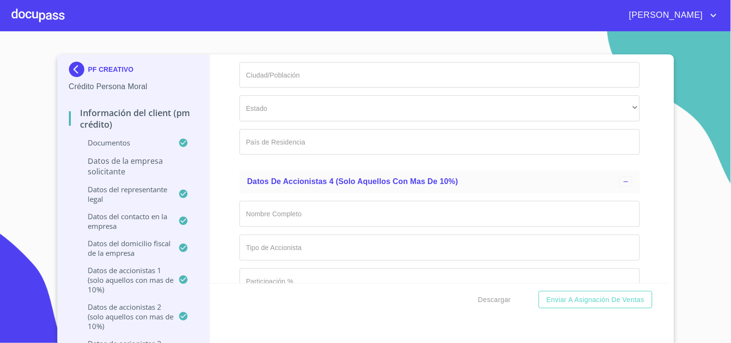
type input "50"
drag, startPoint x: 213, startPoint y: 256, endPoint x: 220, endPoint y: 253, distance: 8.0
click at [214, 256] on div "Información del Client (PM crédito) Documentos Documento de identificación repr…" at bounding box center [439, 168] width 459 height 229
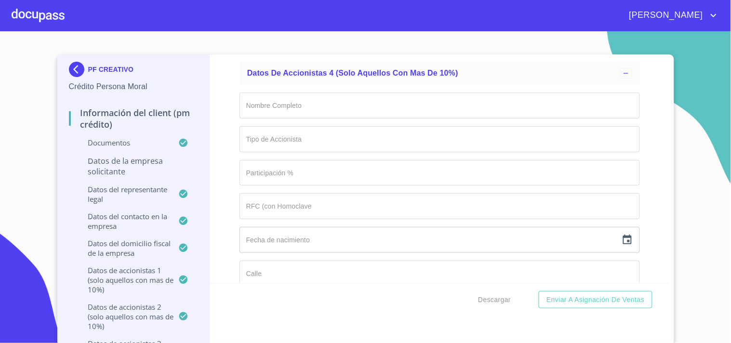
scroll to position [9277, 0]
type input "AAPA740614LU0"
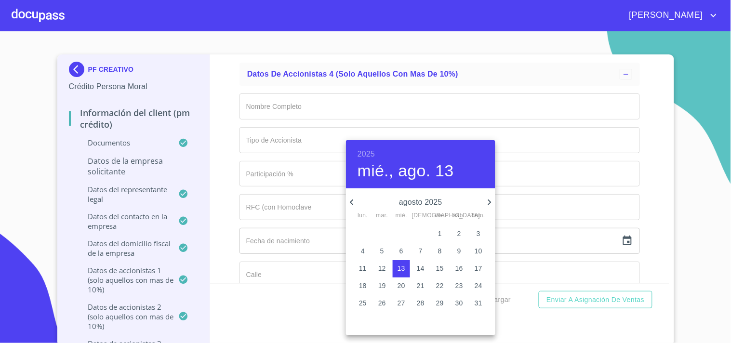
click at [365, 158] on h6 "2025" at bounding box center [366, 153] width 17 height 13
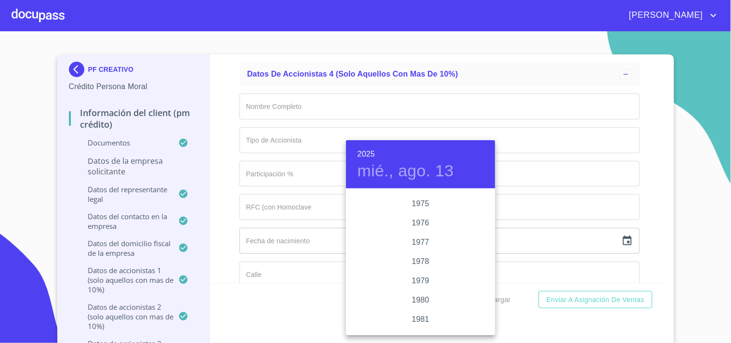
scroll to position [906, 0]
click at [420, 241] on div "1974" at bounding box center [420, 237] width 149 height 19
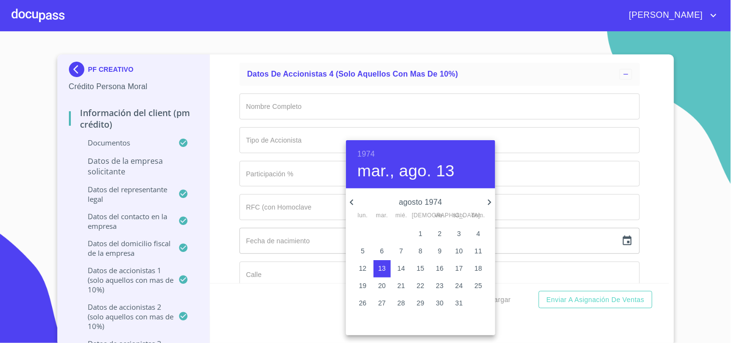
click at [355, 201] on icon "button" at bounding box center [352, 203] width 12 height 12
click at [488, 201] on icon "button" at bounding box center [490, 203] width 12 height 12
click at [440, 267] on p "14" at bounding box center [440, 269] width 8 height 10
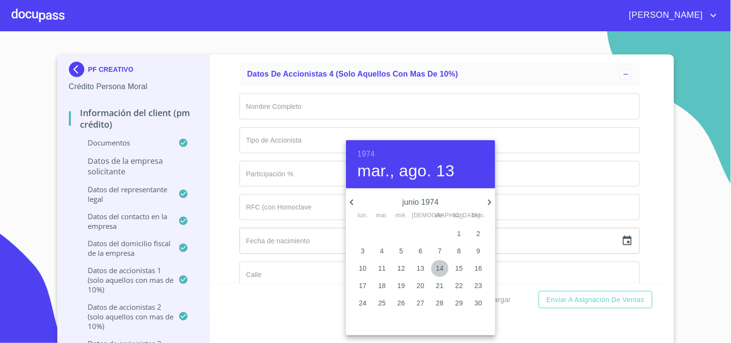
type input "14 de jun. de 1974"
click at [263, 217] on div at bounding box center [365, 171] width 731 height 343
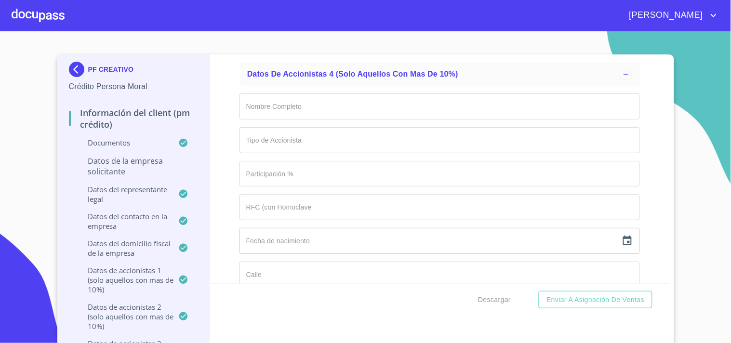
type input "DE LAS GALEANAS"
type input "1331"
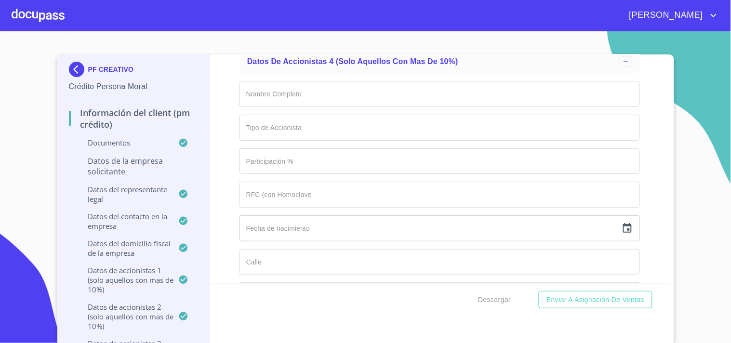
type input "6"
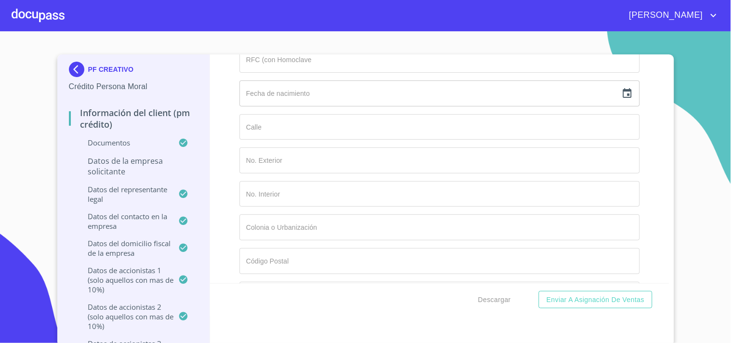
type input "VILLA UNIVERSITARIA"
type input "45110"
type input "ZAPOPAN"
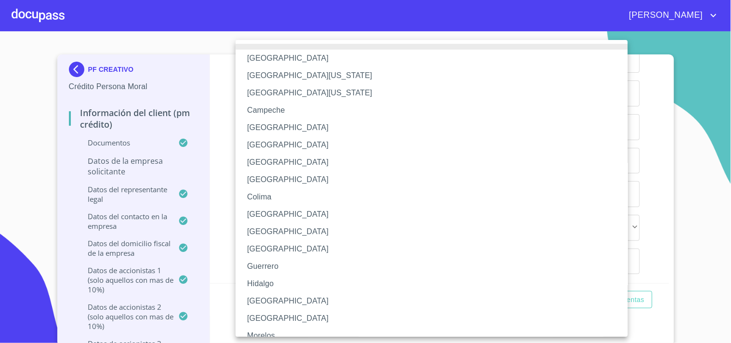
click at [263, 299] on li "[GEOGRAPHIC_DATA]" at bounding box center [436, 301] width 400 height 17
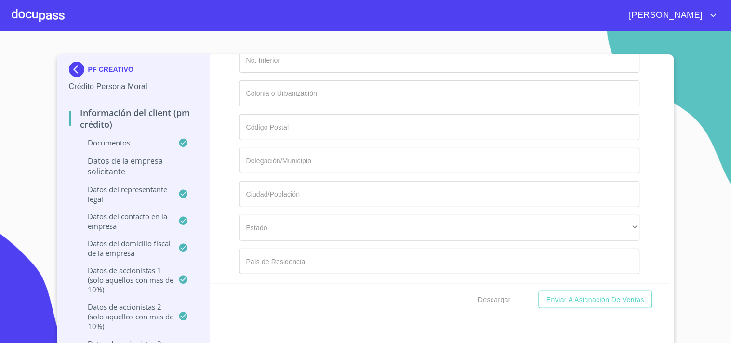
type input "[GEOGRAPHIC_DATA]"
click at [223, 239] on div "Información del Client (PM crédito) Documentos Documento de identificación repr…" at bounding box center [439, 168] width 459 height 229
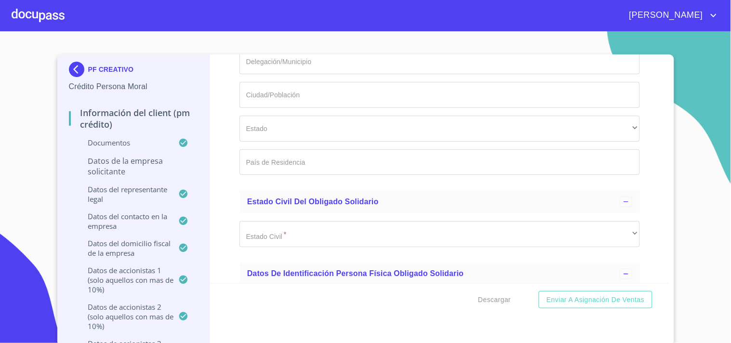
scroll to position [9666, 0]
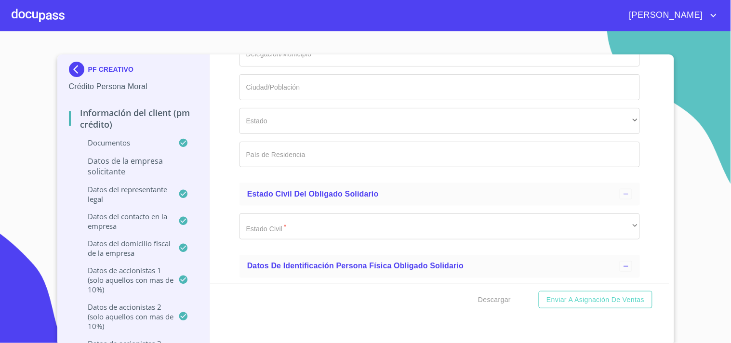
type input "LEYRE [PERSON_NAME] [PERSON_NAME]"
type input "PFA"
type input "50"
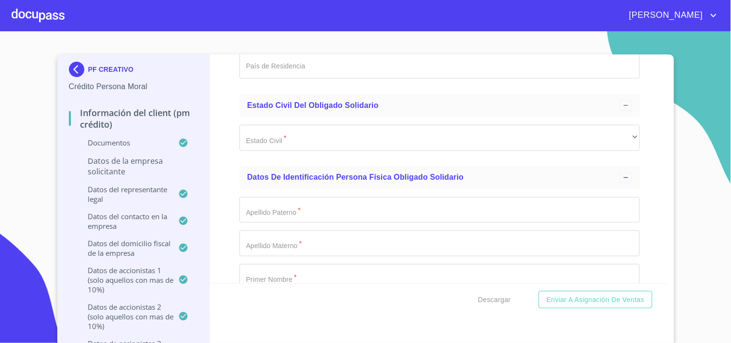
scroll to position [9773, 0]
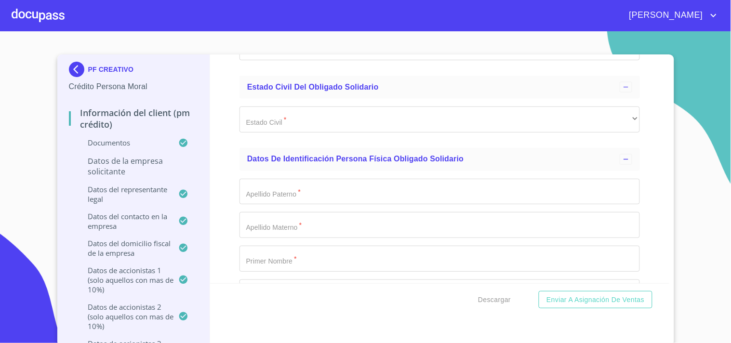
type input "GOML8007096N3"
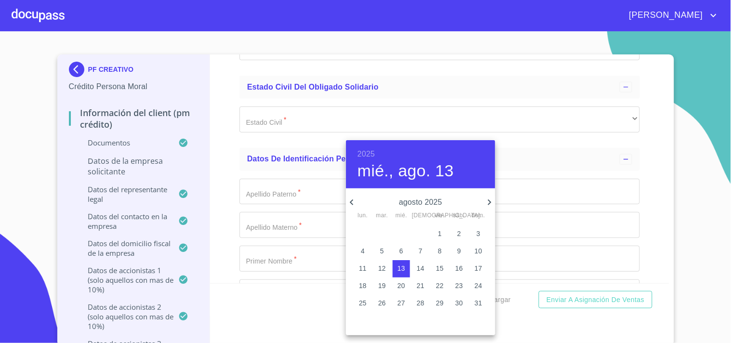
click at [370, 152] on h6 "2025" at bounding box center [366, 153] width 17 height 13
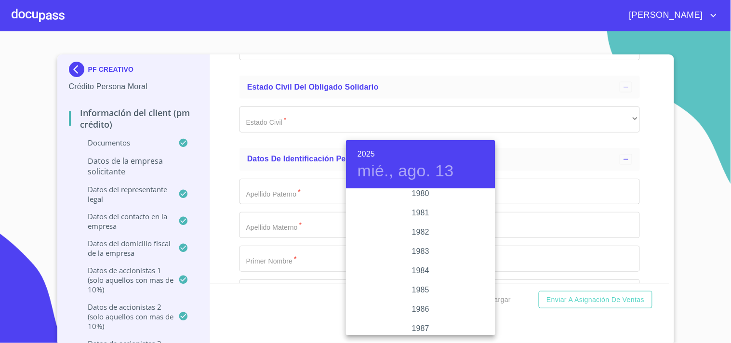
scroll to position [1067, 0]
click at [418, 194] on div "1980" at bounding box center [420, 193] width 149 height 19
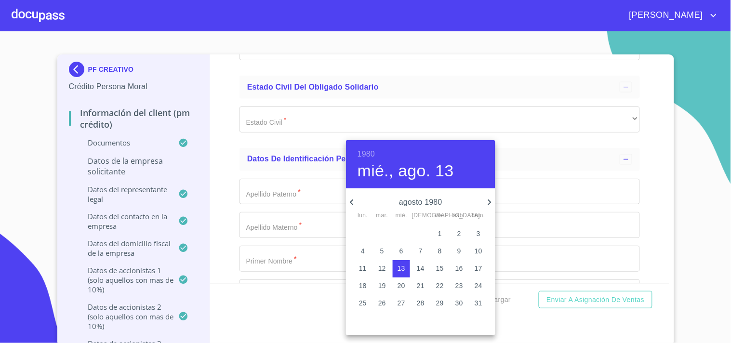
click at [351, 202] on icon "button" at bounding box center [351, 203] width 3 height 6
click at [400, 252] on p "9" at bounding box center [402, 251] width 4 height 10
type input "9 de [DATE]. de 1980"
click at [257, 236] on div at bounding box center [365, 171] width 731 height 343
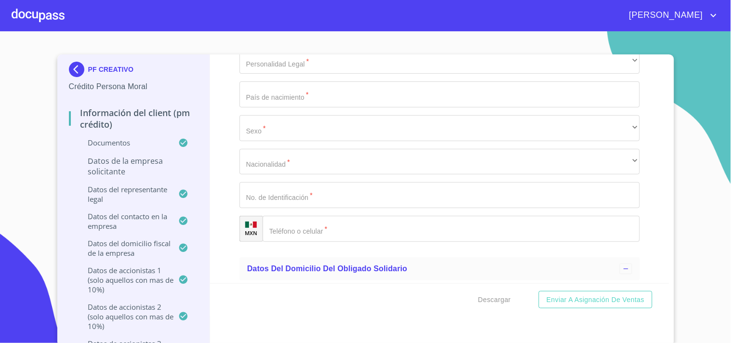
scroll to position [10148, 0]
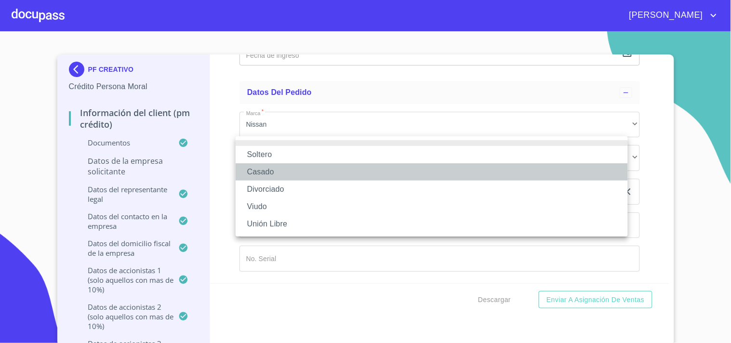
click at [264, 174] on li "Casado" at bounding box center [432, 171] width 392 height 17
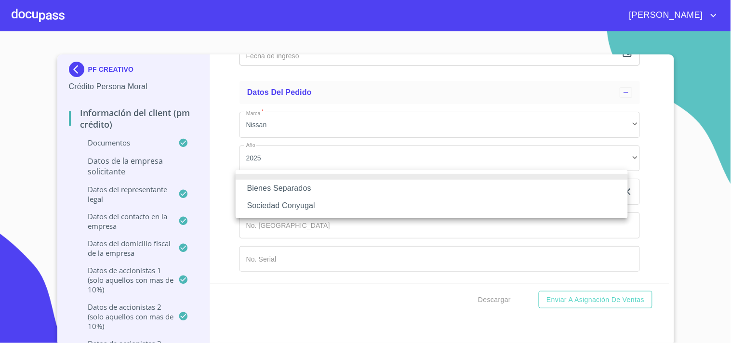
click at [292, 206] on li "Sociedad Conyugal" at bounding box center [432, 205] width 392 height 17
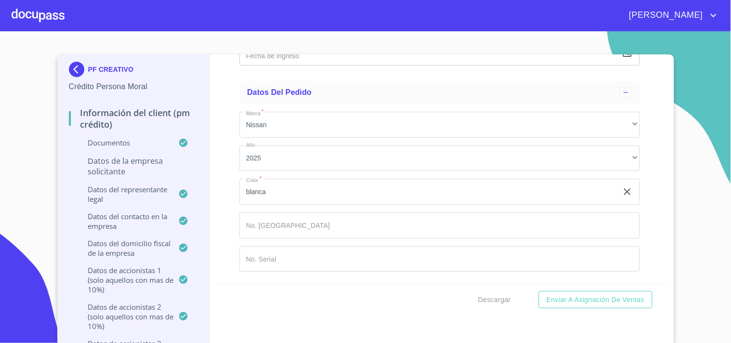
type input "1"
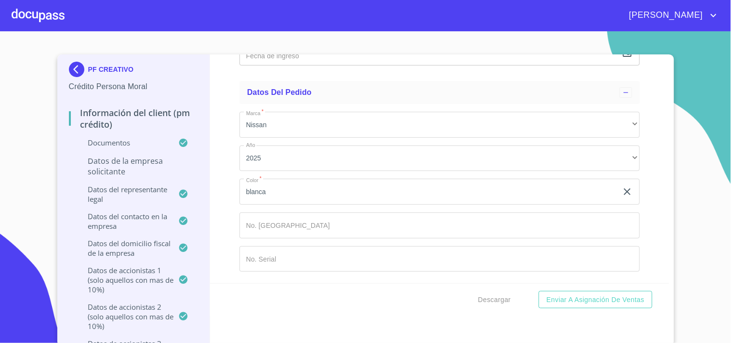
type input "14"
click at [224, 228] on div "Información del Client (PM crédito) Documentos Documento de identificación repr…" at bounding box center [439, 168] width 459 height 229
type input "[PERSON_NAME]"
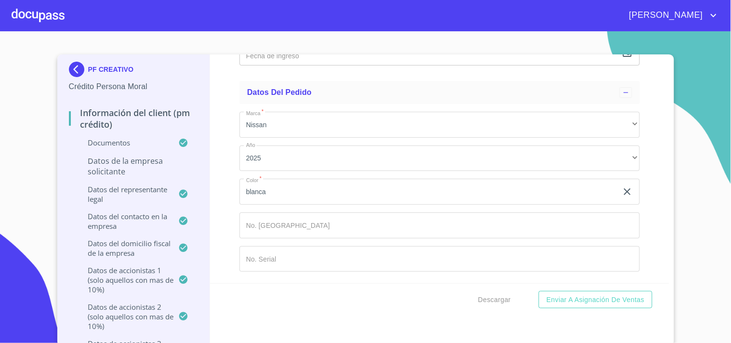
type input "[PERSON_NAME]"
type input "ATENEA"
type input "REPRESENTANTE LEGAL"
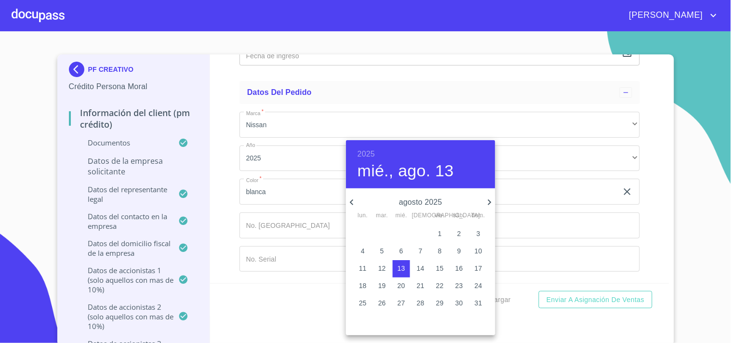
click at [369, 153] on h6 "2025" at bounding box center [366, 153] width 17 height 13
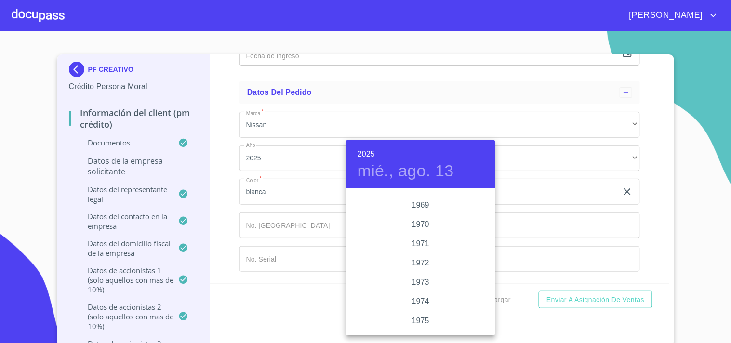
scroll to position [906, 0]
click at [425, 233] on div "1974" at bounding box center [420, 237] width 149 height 19
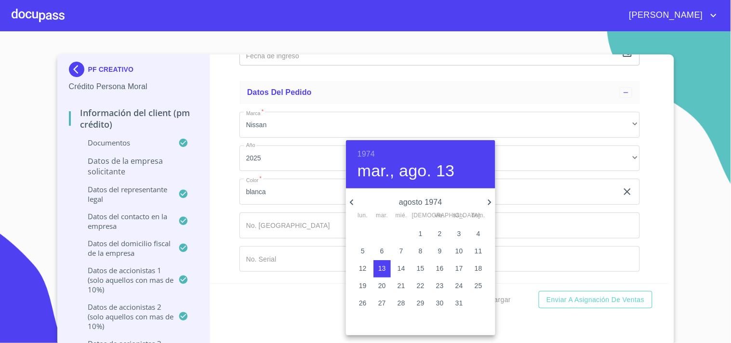
click at [356, 202] on icon "button" at bounding box center [352, 203] width 12 height 12
click at [441, 266] on p "14" at bounding box center [440, 269] width 8 height 10
type input "14 de jun. de 1974"
click at [233, 233] on div at bounding box center [365, 171] width 731 height 343
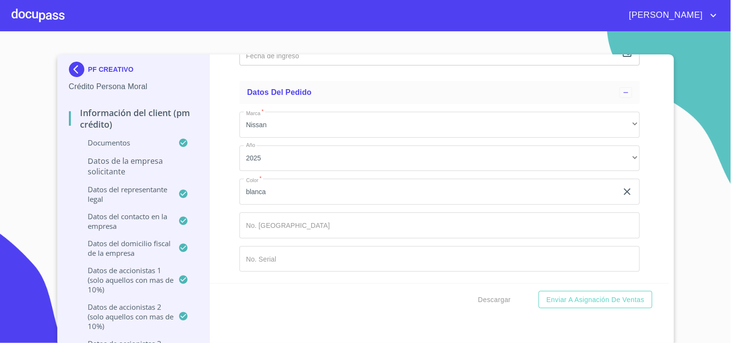
scroll to position [10737, 0]
type input "AAPA740614LU0"
type input "AAPA740614MDFLTT00"
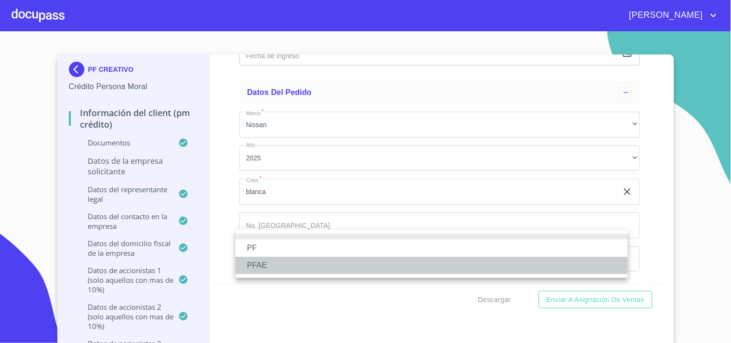
click at [263, 263] on li "PFAE" at bounding box center [432, 265] width 392 height 17
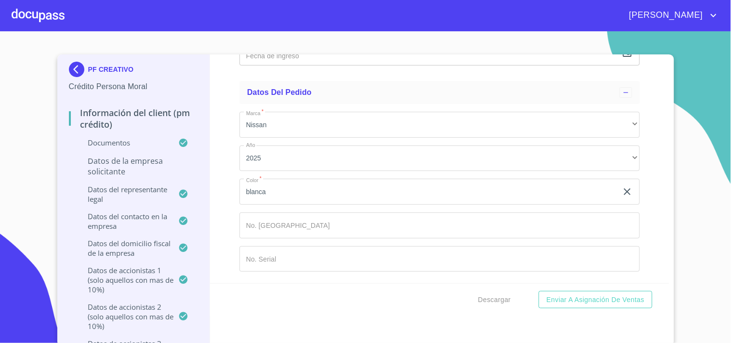
scroll to position [10844, 0]
type input "CD MEXICO"
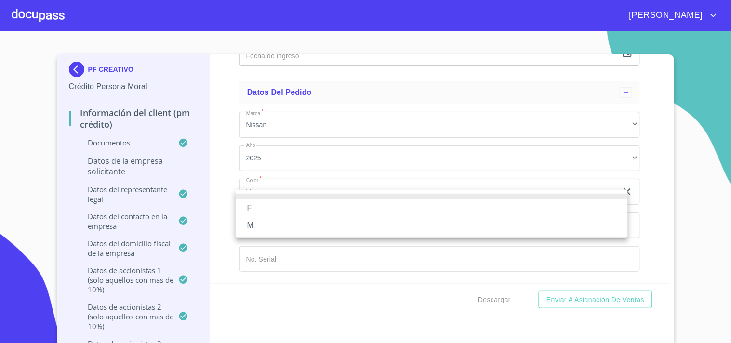
click at [239, 201] on li "F" at bounding box center [432, 208] width 392 height 17
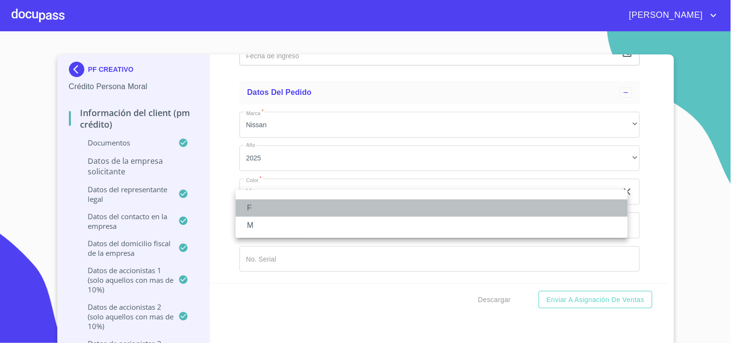
click at [253, 204] on li "F" at bounding box center [432, 208] width 392 height 17
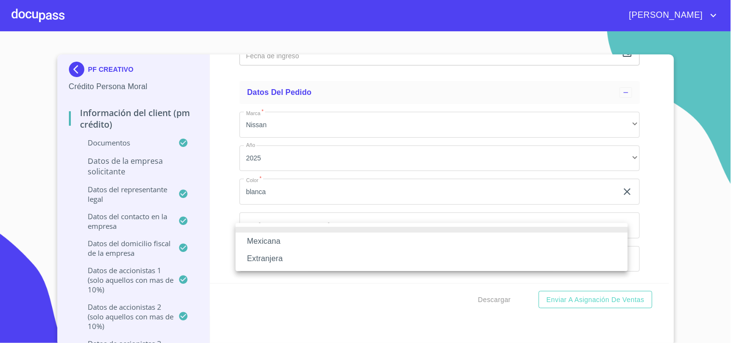
click at [267, 240] on li "Mexicana" at bounding box center [432, 241] width 392 height 17
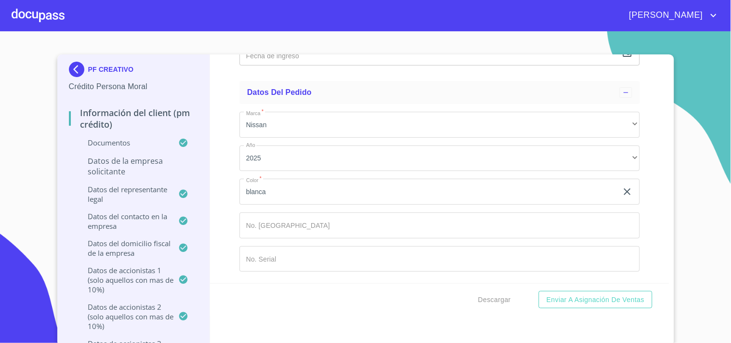
scroll to position [10897, 0]
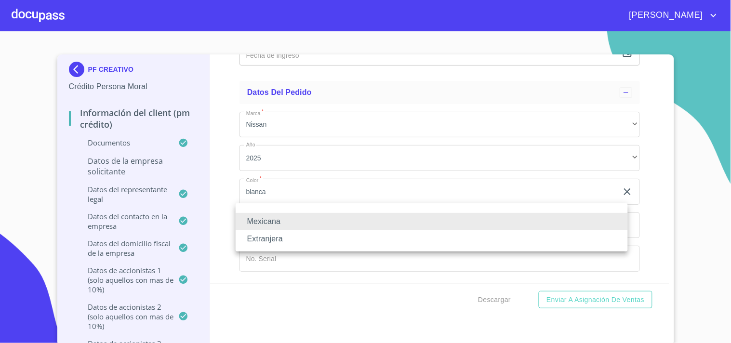
click at [284, 213] on li "Mexicana" at bounding box center [432, 221] width 392 height 17
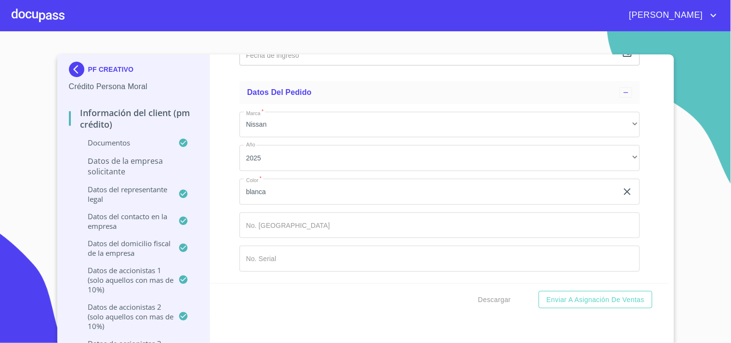
type input "2029908943"
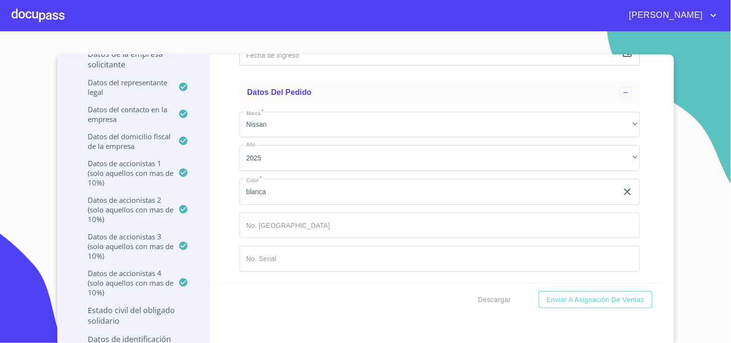
scroll to position [11058, 0]
type input "[PHONE_NUMBER]"
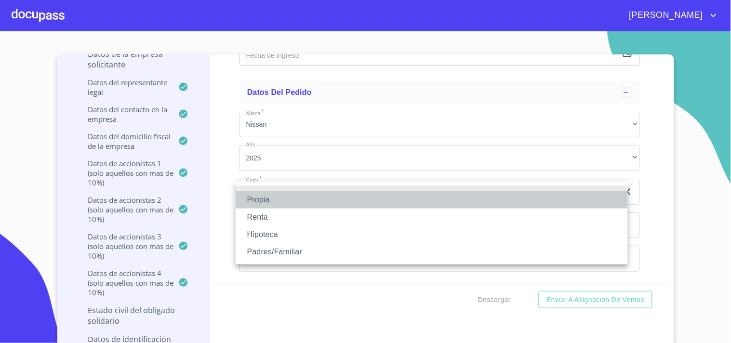
click at [253, 201] on li "Propia" at bounding box center [432, 199] width 392 height 17
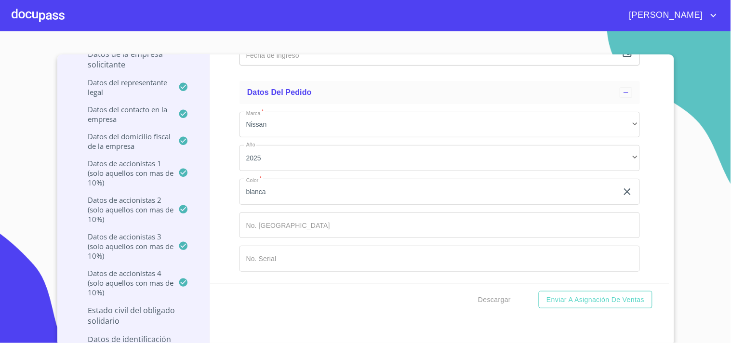
scroll to position [11111, 0]
type input "$3,000,000"
type input "C DE LAS GALEANAS"
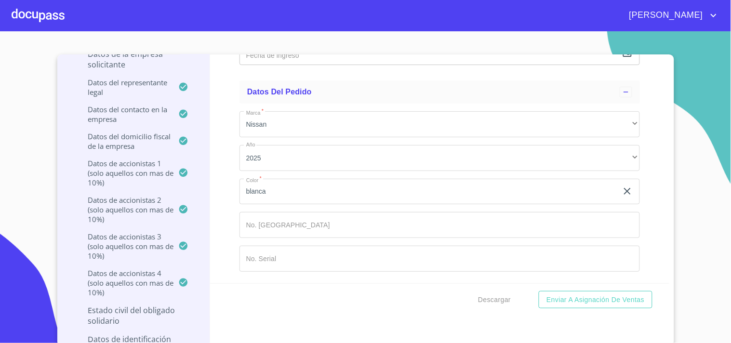
scroll to position [11115, 0]
type input "1331"
type input "6"
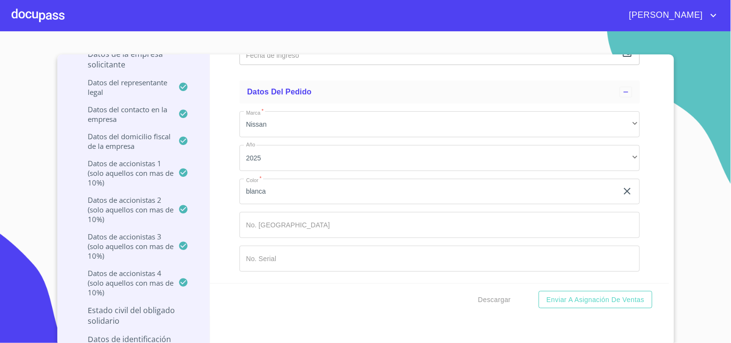
type input "VILLA UNIVERSITARIA"
type input "[GEOGRAPHIC_DATA]"
type input "ZAPOPAN"
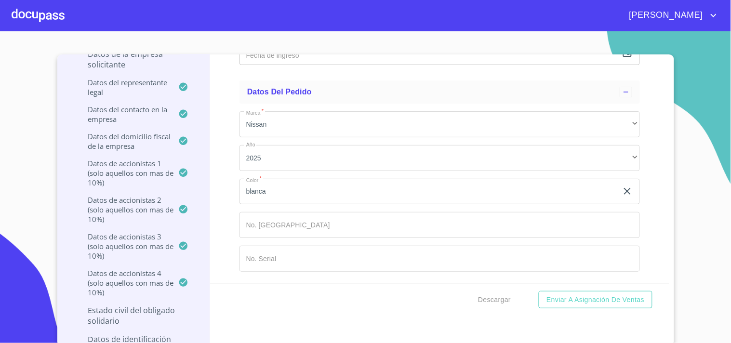
type input "ZAPOPAN"
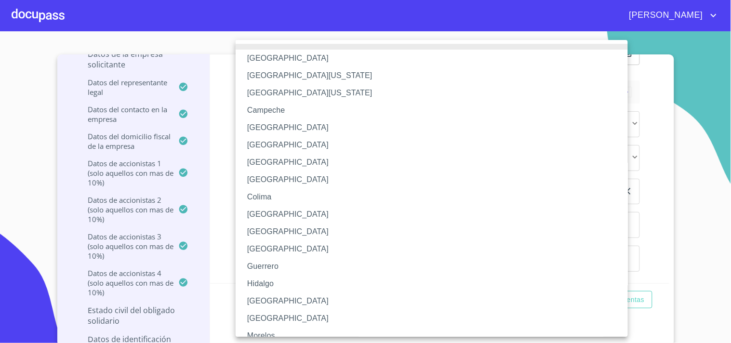
click at [257, 300] on li "[GEOGRAPHIC_DATA]" at bounding box center [436, 301] width 400 height 17
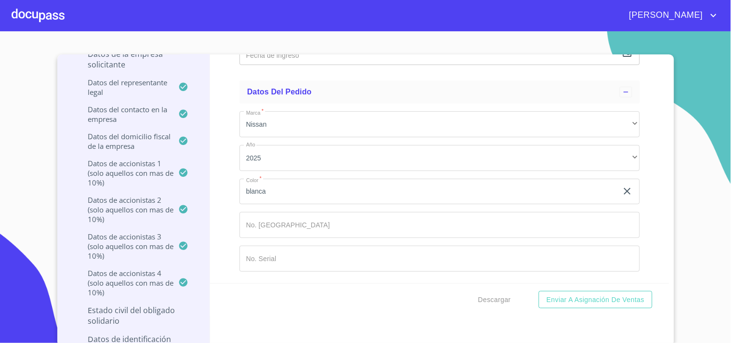
scroll to position [11424, 0]
type input "45110"
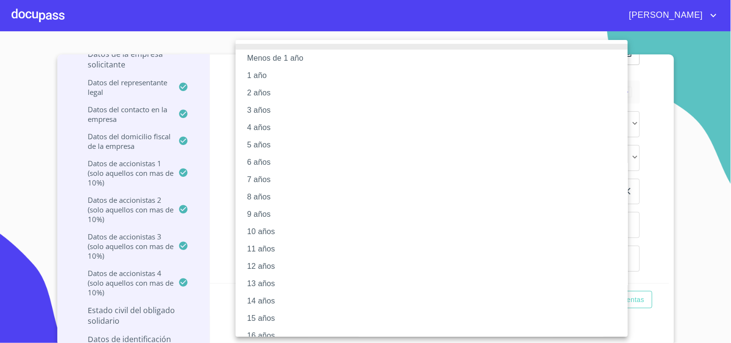
click at [228, 201] on div at bounding box center [365, 171] width 731 height 343
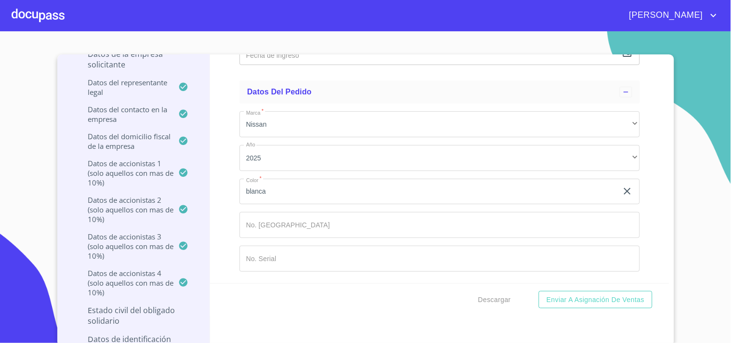
scroll to position [11584, 0]
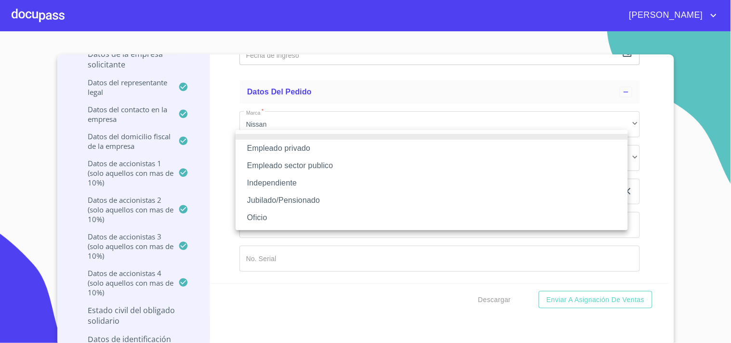
click at [283, 178] on li "Independiente" at bounding box center [432, 182] width 392 height 17
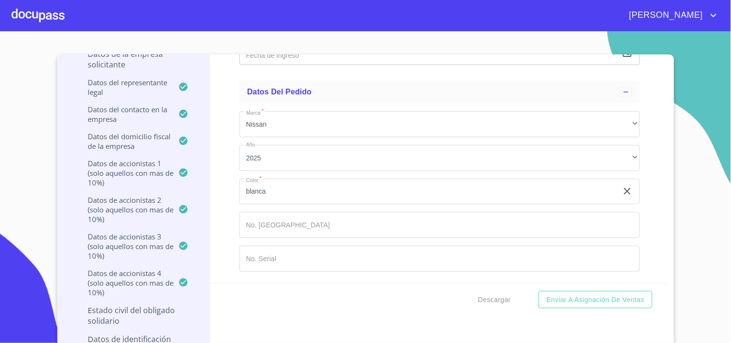
click at [272, 32] on div "​" at bounding box center [440, 19] width 400 height 26
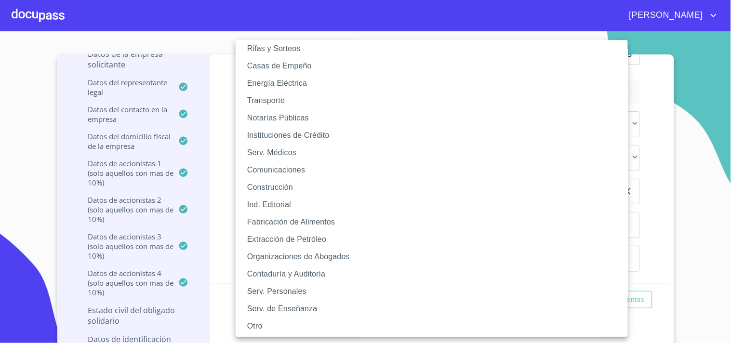
scroll to position [115, 0]
click at [255, 329] on li "Otro" at bounding box center [436, 325] width 400 height 17
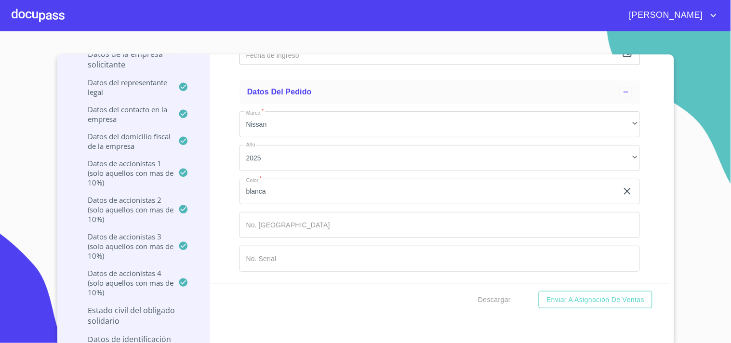
scroll to position [114, 0]
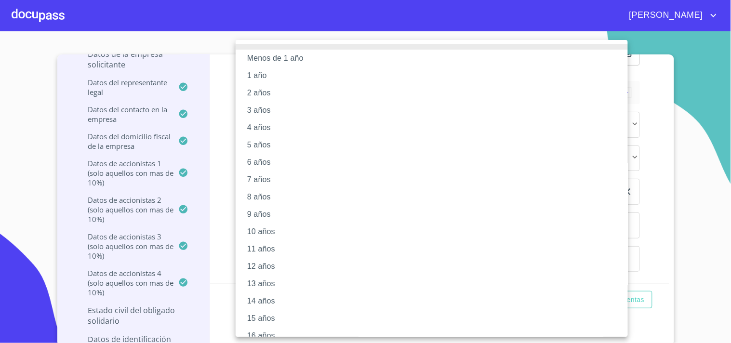
click at [259, 232] on li "10 años" at bounding box center [436, 231] width 400 height 17
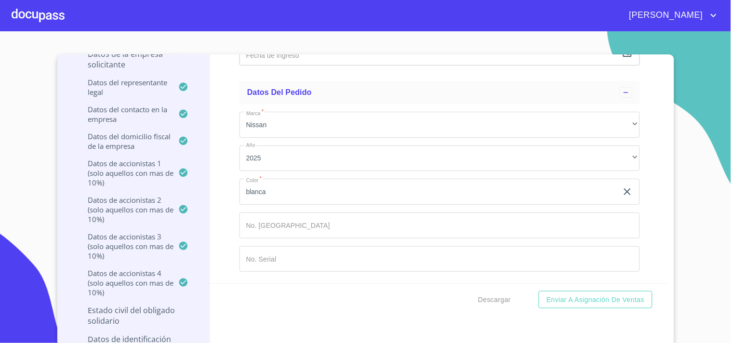
click at [226, 166] on div "Información del Client (PM crédito) Documentos Documento de identificación repr…" at bounding box center [439, 168] width 459 height 229
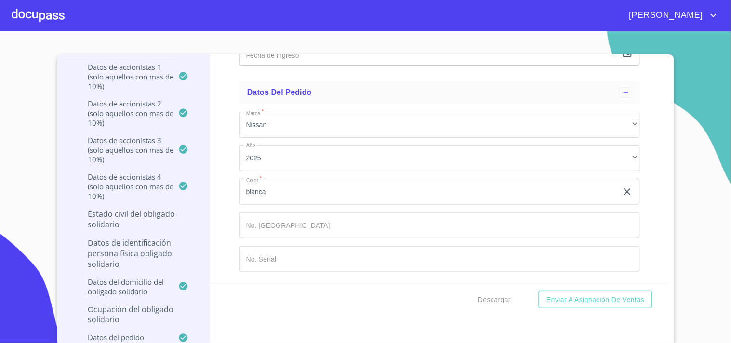
scroll to position [11560, 0]
click at [291, 32] on input "JEFE DE PROYYECTO DUEÑA" at bounding box center [429, 19] width 378 height 26
click at [310, 32] on input "JEFE DE PROYECTO DUEÑA" at bounding box center [429, 19] width 378 height 26
type input "JEFE DE PROYECTO DUEÑA"
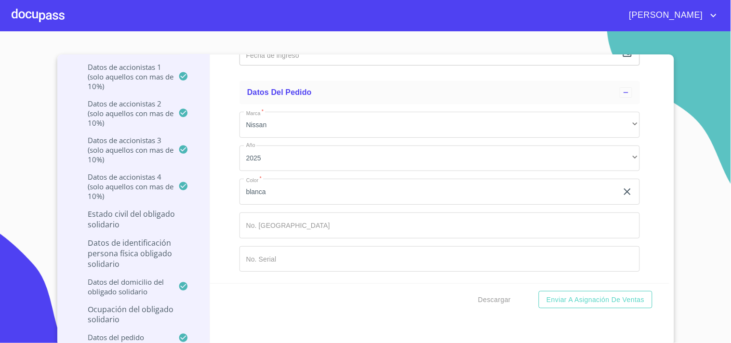
click at [623, 57] on icon "button" at bounding box center [627, 52] width 9 height 10
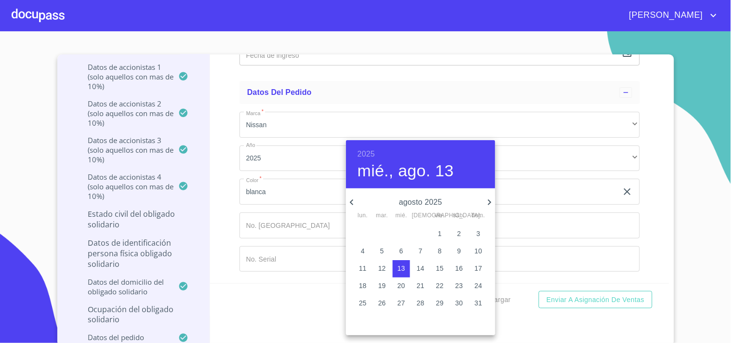
click at [368, 151] on h6 "2025" at bounding box center [366, 153] width 17 height 13
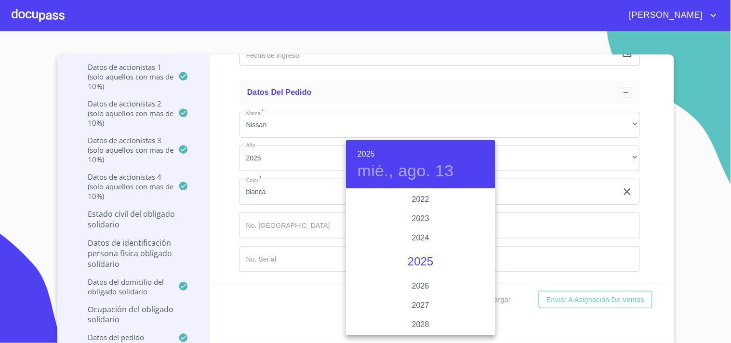
scroll to position [1816, 0]
click at [419, 230] on div "2021" at bounding box center [420, 234] width 149 height 19
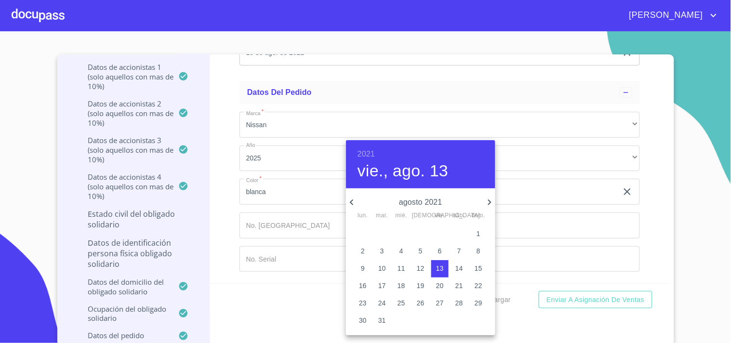
scroll to position [203, 0]
click at [489, 199] on icon "button" at bounding box center [490, 203] width 12 height 12
click at [440, 229] on p "3" at bounding box center [440, 234] width 4 height 10
type input "3 de sep. de 2021"
click at [230, 234] on div at bounding box center [365, 171] width 731 height 343
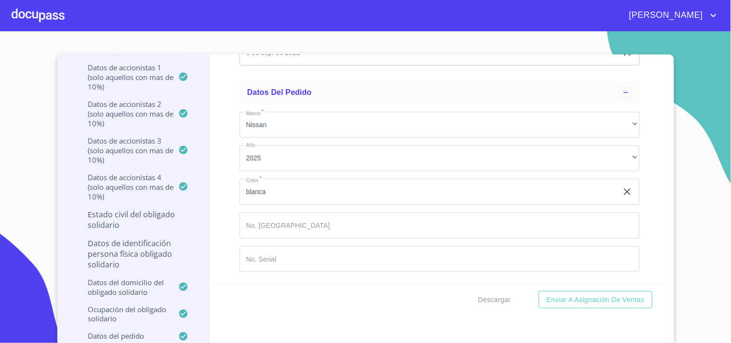
scroll to position [2, 0]
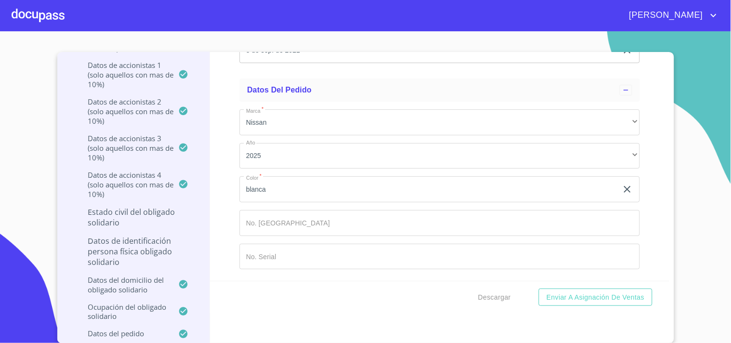
click at [162, 246] on p "Datos de Identificación Persona Física Obligado Solidario" at bounding box center [134, 252] width 130 height 32
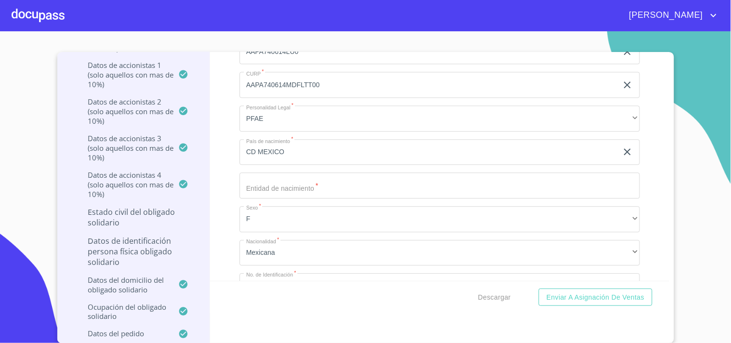
scroll to position [600, 0]
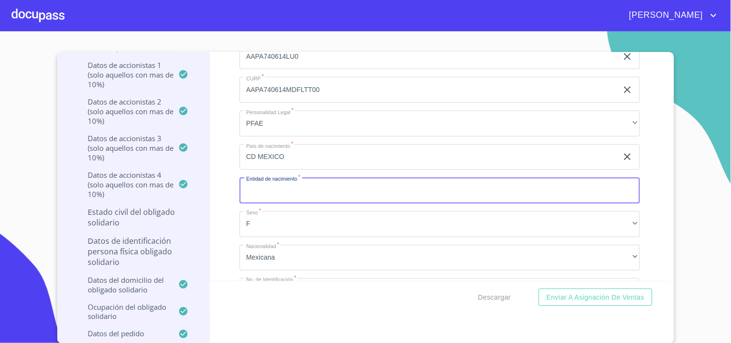
click at [269, 196] on input "Apellido [PERSON_NAME]   *" at bounding box center [440, 190] width 400 height 26
type input "CD MEXICO"
click at [221, 217] on div "Información del Client (PM crédito) Documentos Datos de la empresa solicitante …" at bounding box center [439, 166] width 459 height 229
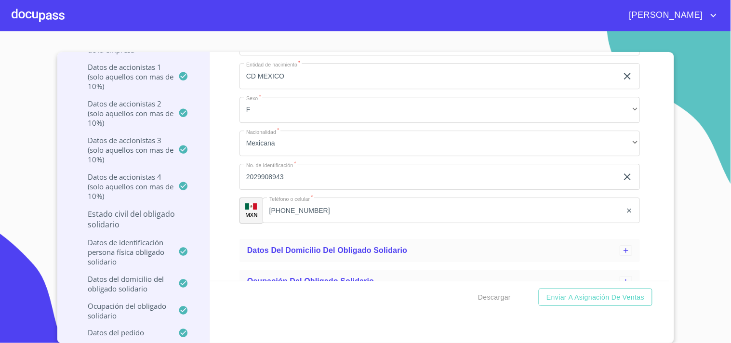
scroll to position [760, 0]
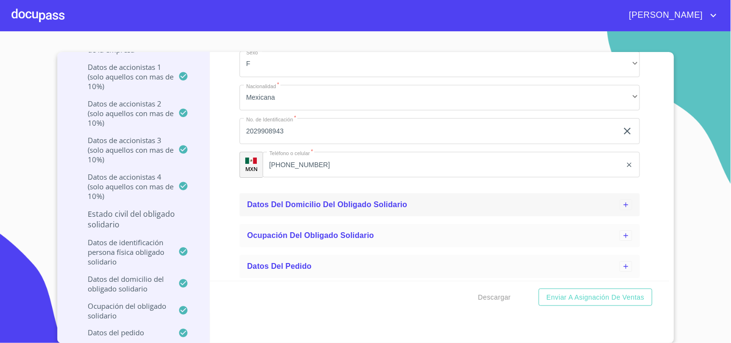
click at [266, 201] on span "Datos del Domicilio del Obligado Solidario" at bounding box center [327, 204] width 160 height 8
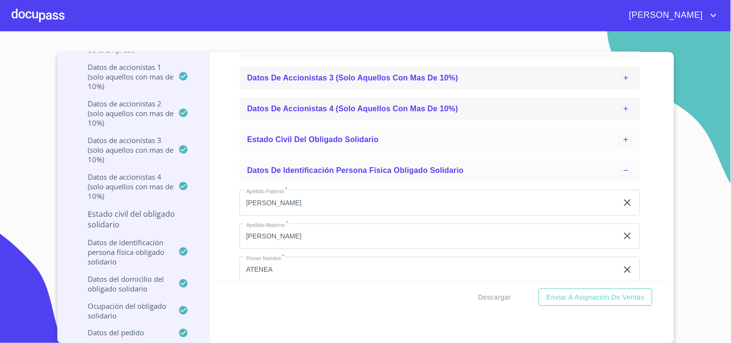
scroll to position [278, 0]
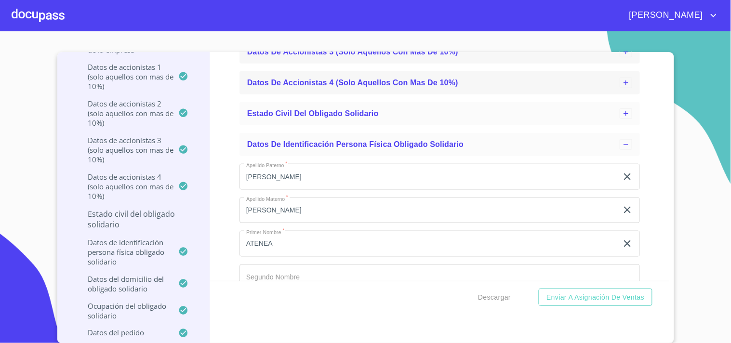
click at [127, 215] on p "Estado Civil del Obligado Solidario" at bounding box center [134, 219] width 130 height 21
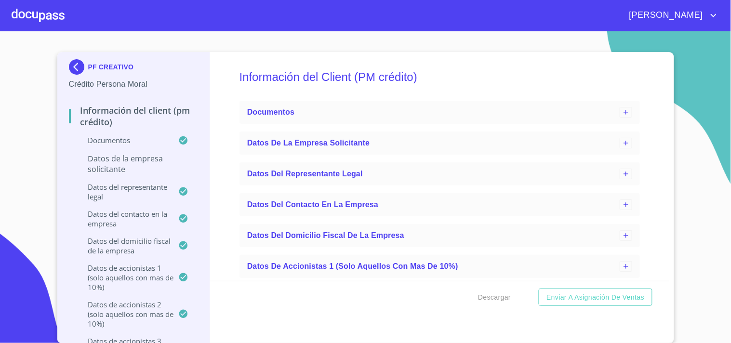
scroll to position [0, 0]
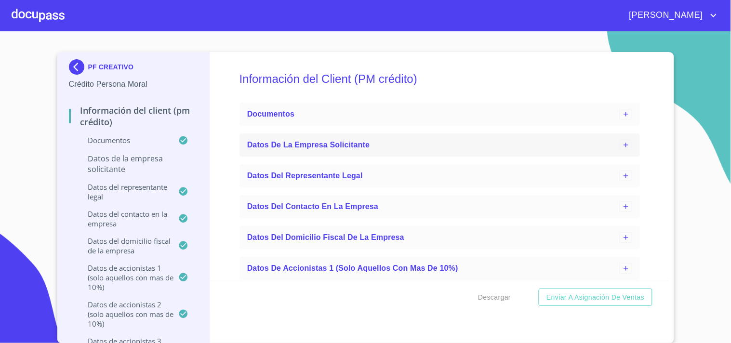
click at [303, 147] on span "Datos de la empresa solicitante" at bounding box center [308, 145] width 123 height 8
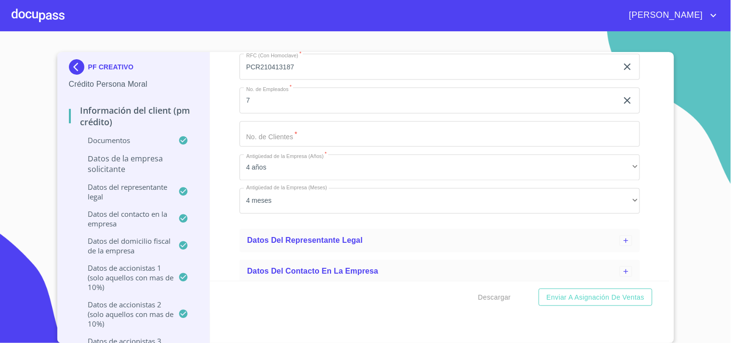
scroll to position [428, 0]
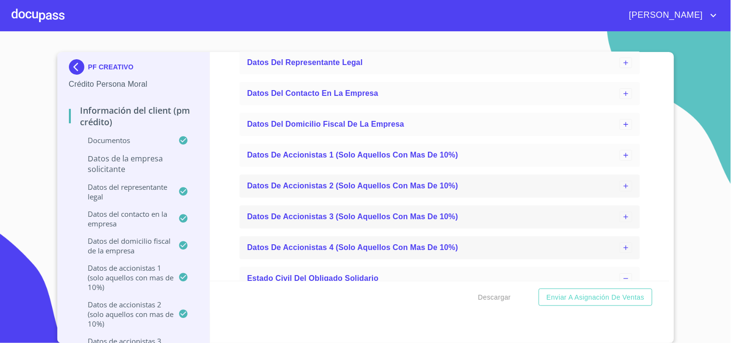
scroll to position [642, 0]
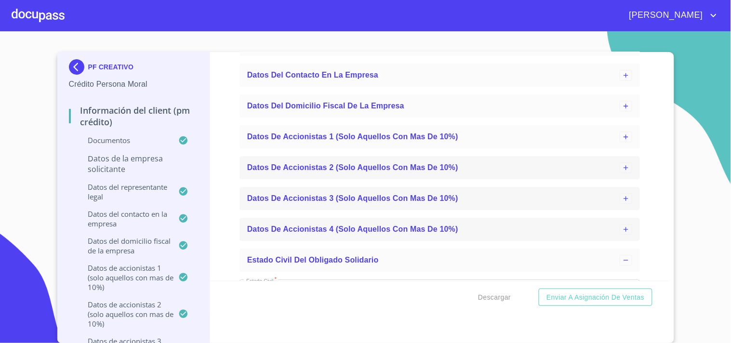
click at [316, 165] on span "Datos de accionistas 2 (solo aquellos con mas de 10%)" at bounding box center [352, 167] width 211 height 8
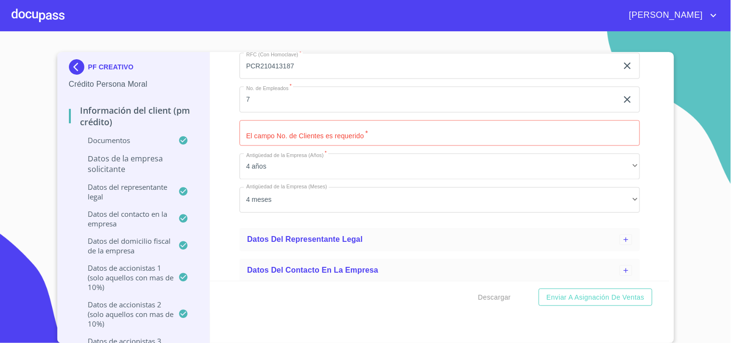
scroll to position [428, 0]
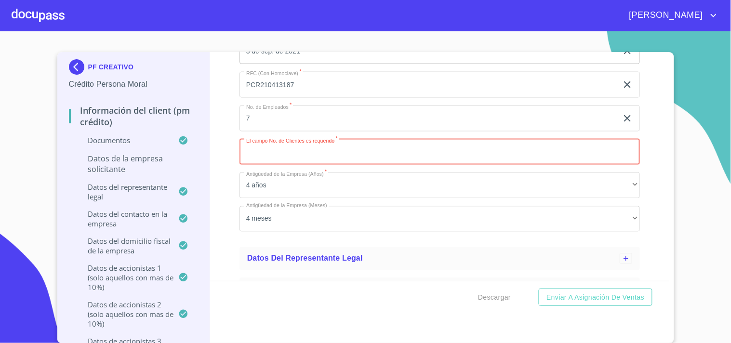
click at [280, 160] on input "Nombre comercial de la Empresa o Marca   *" at bounding box center [440, 152] width 400 height 26
click at [218, 204] on div "Información del Client (PM crédito) Documentos Datos de la empresa solicitante …" at bounding box center [439, 166] width 459 height 229
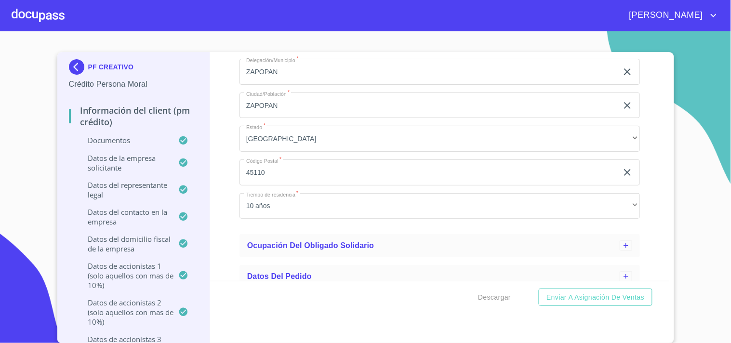
scroll to position [1957, 0]
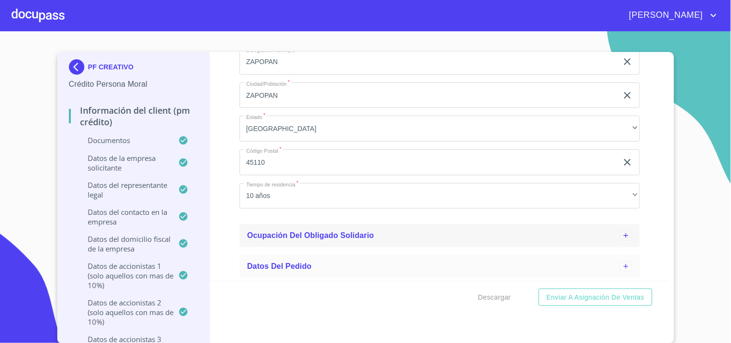
click at [305, 233] on span "Ocupación del Obligado Solidario" at bounding box center [310, 235] width 127 height 8
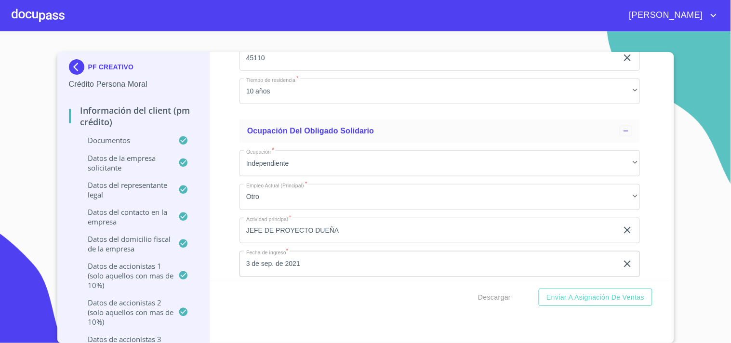
scroll to position [2045, 0]
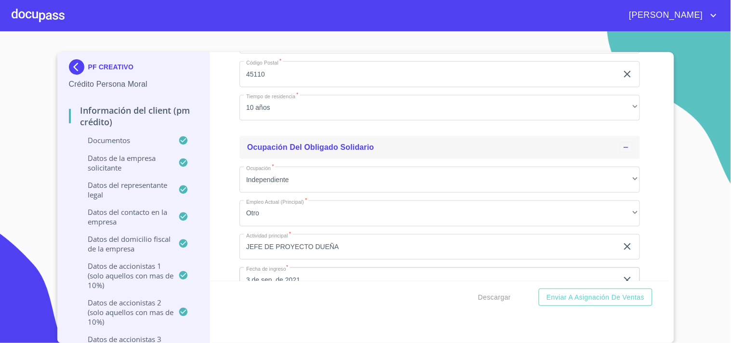
click at [291, 151] on div "Ocupación del Obligado Solidario" at bounding box center [433, 148] width 373 height 12
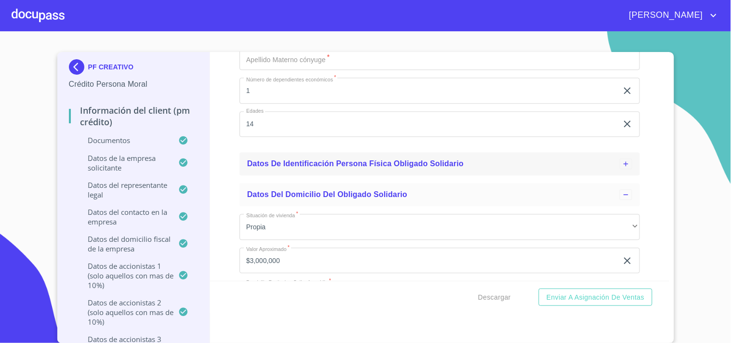
scroll to position [1530, 0]
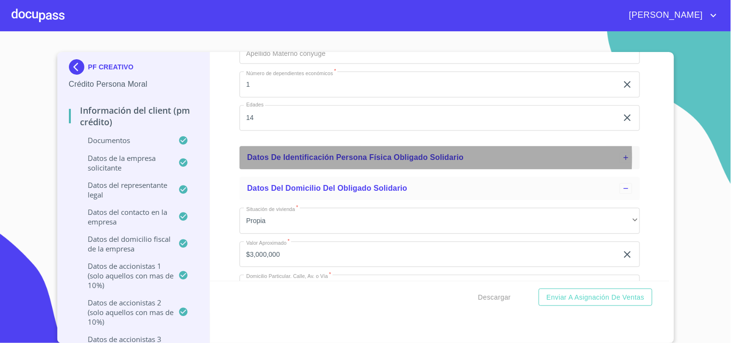
click at [310, 156] on span "Datos de Identificación Persona Física Obligado Solidario" at bounding box center [355, 157] width 217 height 8
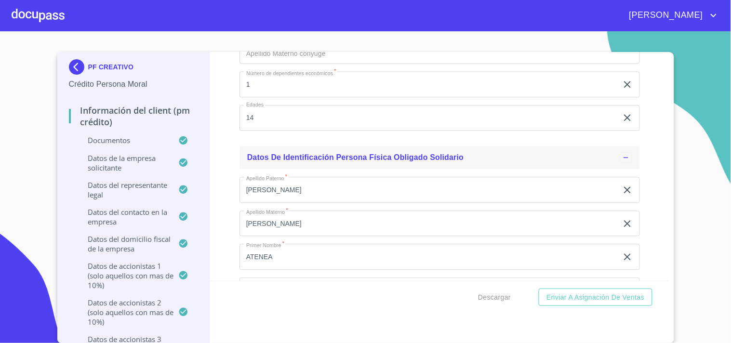
click at [278, 157] on span "Datos de Identificación Persona Física Obligado Solidario" at bounding box center [355, 157] width 217 height 8
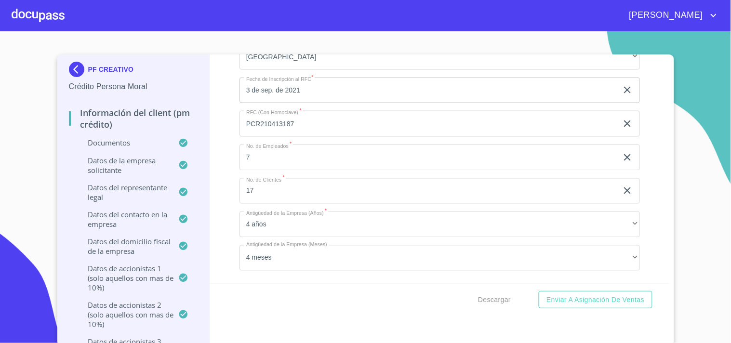
scroll to position [404, 0]
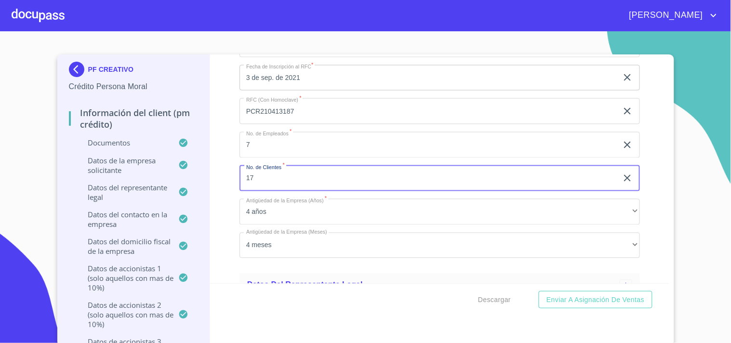
drag, startPoint x: 259, startPoint y: 176, endPoint x: 215, endPoint y: 177, distance: 44.3
click at [215, 177] on div "Información del Client (PM crédito) Documentos Datos de la empresa solicitante …" at bounding box center [439, 168] width 459 height 229
type input "22"
click at [215, 177] on div "Información del Client (PM crédito) Documentos Datos de la empresa solicitante …" at bounding box center [439, 168] width 459 height 229
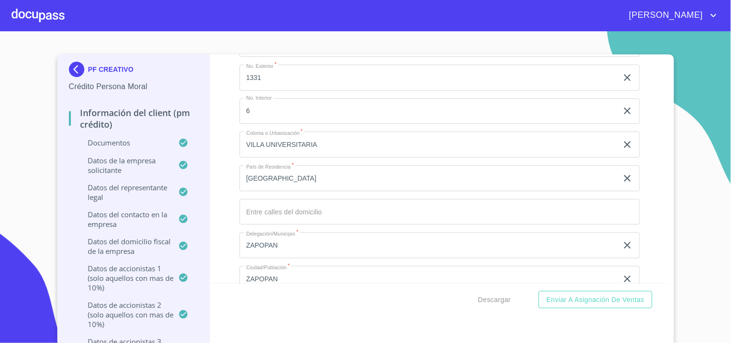
scroll to position [1743, 0]
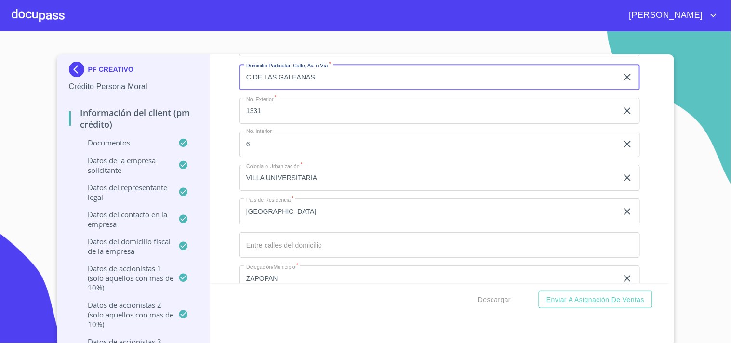
drag, startPoint x: 319, startPoint y: 75, endPoint x: 227, endPoint y: 74, distance: 91.6
click at [227, 74] on div "Información del Client (PM crédito) Documentos Datos de la empresa solicitante …" at bounding box center [439, 168] width 459 height 229
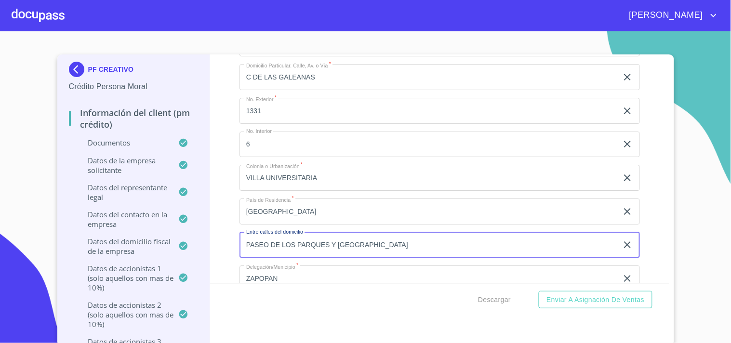
type input "PASEO DE LOS PARQUES Y [GEOGRAPHIC_DATA]"
click at [227, 210] on div "Información del Client (PM crédito) Documentos Datos de la empresa solicitante …" at bounding box center [439, 168] width 459 height 229
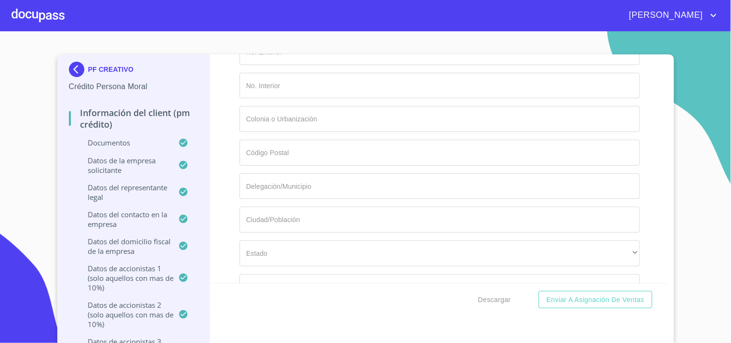
scroll to position [993, 0]
